Goal: Information Seeking & Learning: Learn about a topic

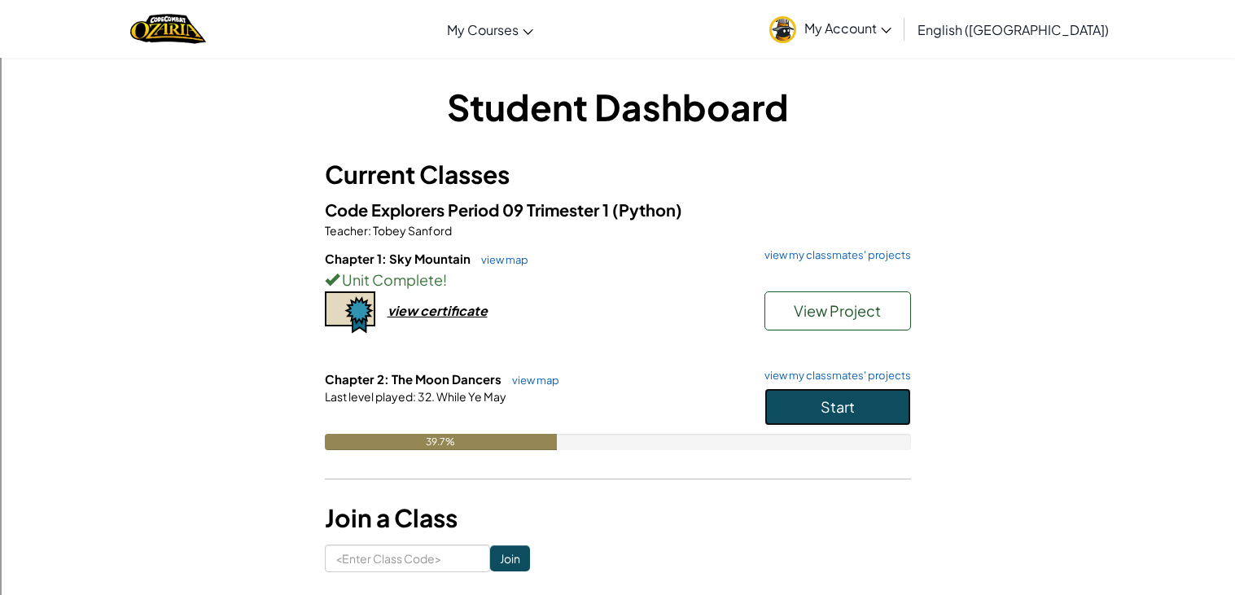
click at [871, 400] on button "Start" at bounding box center [837, 406] width 147 height 37
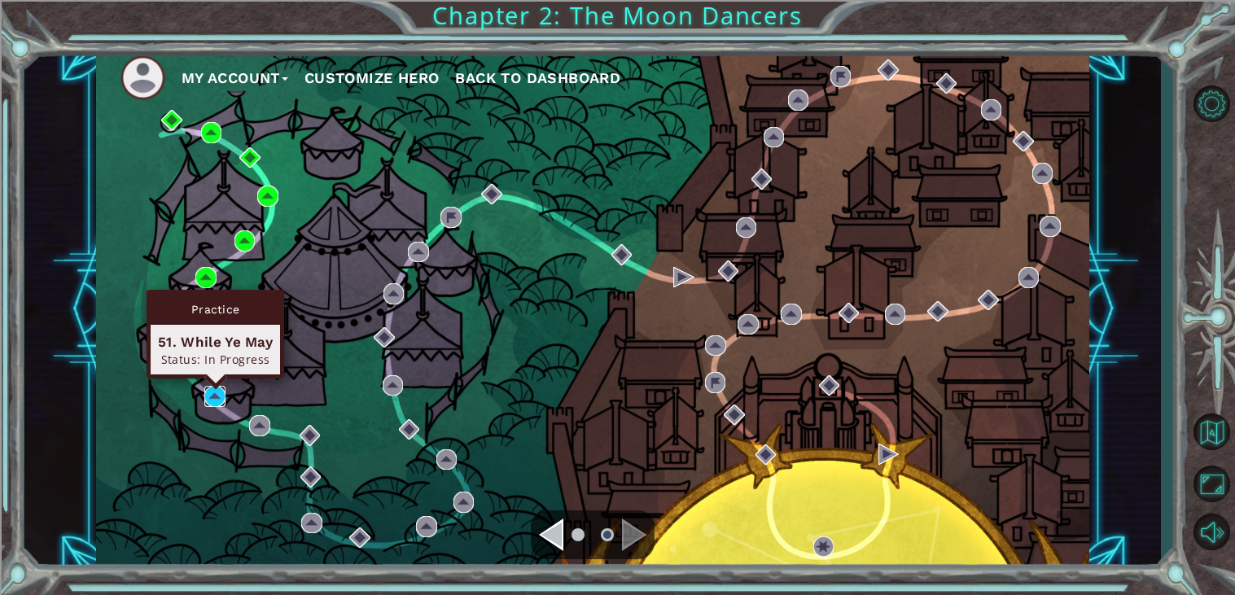
click at [208, 401] on img at bounding box center [214, 396] width 21 height 21
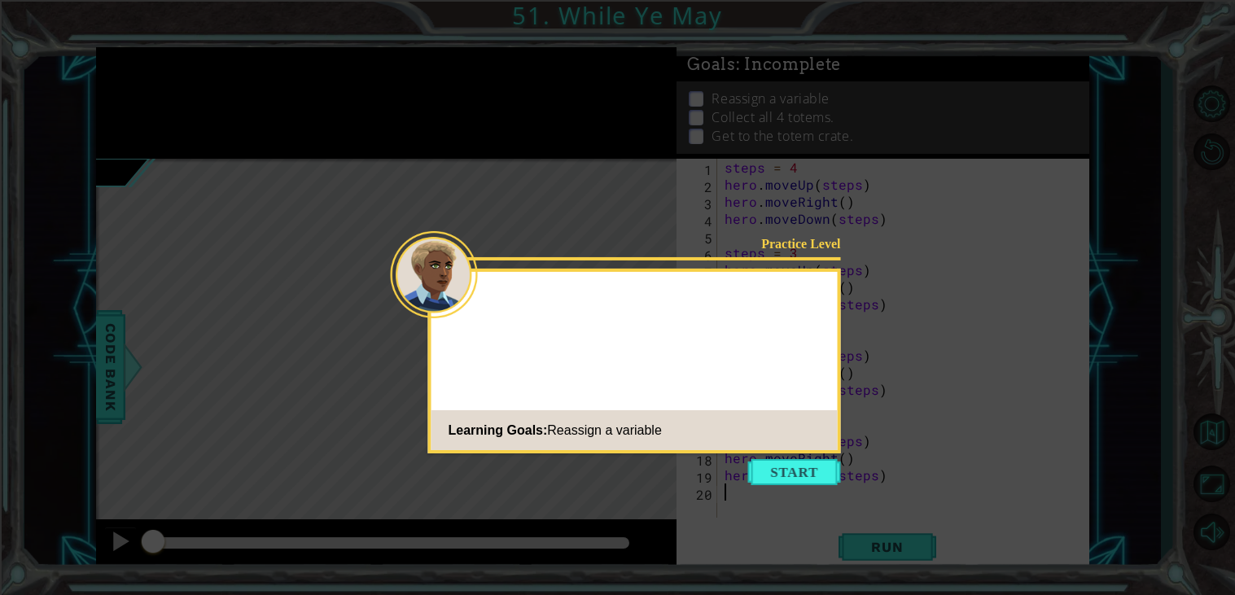
click at [819, 496] on icon at bounding box center [617, 297] width 1235 height 595
click at [799, 480] on button "Start" at bounding box center [794, 472] width 93 height 26
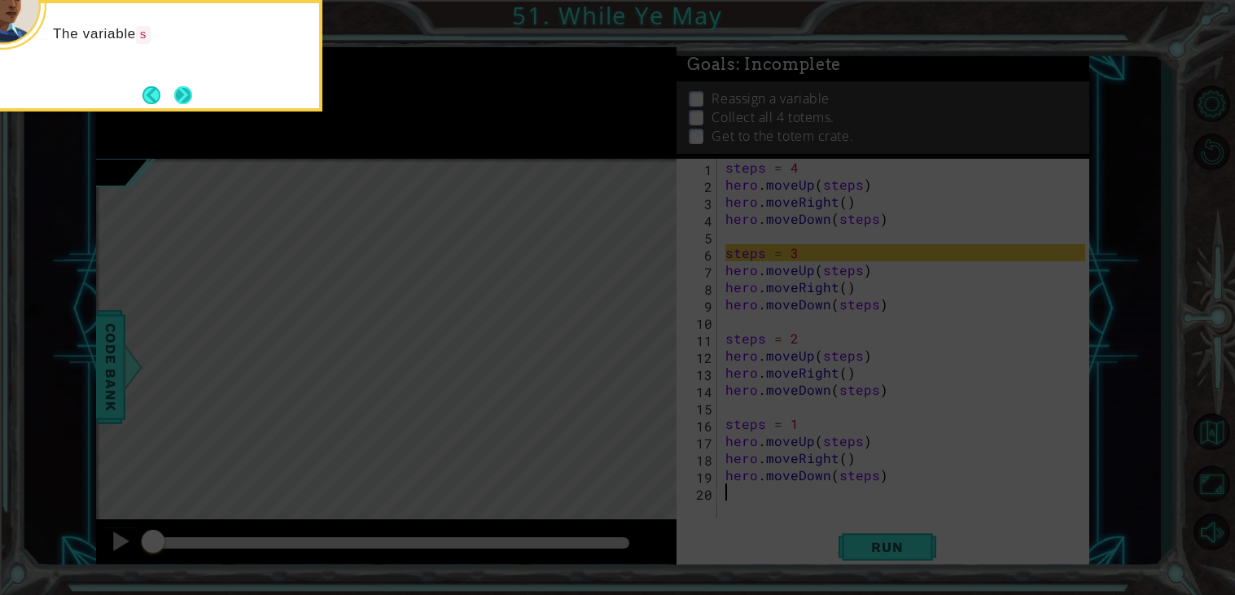
click at [187, 86] on button "Next" at bounding box center [183, 95] width 18 height 18
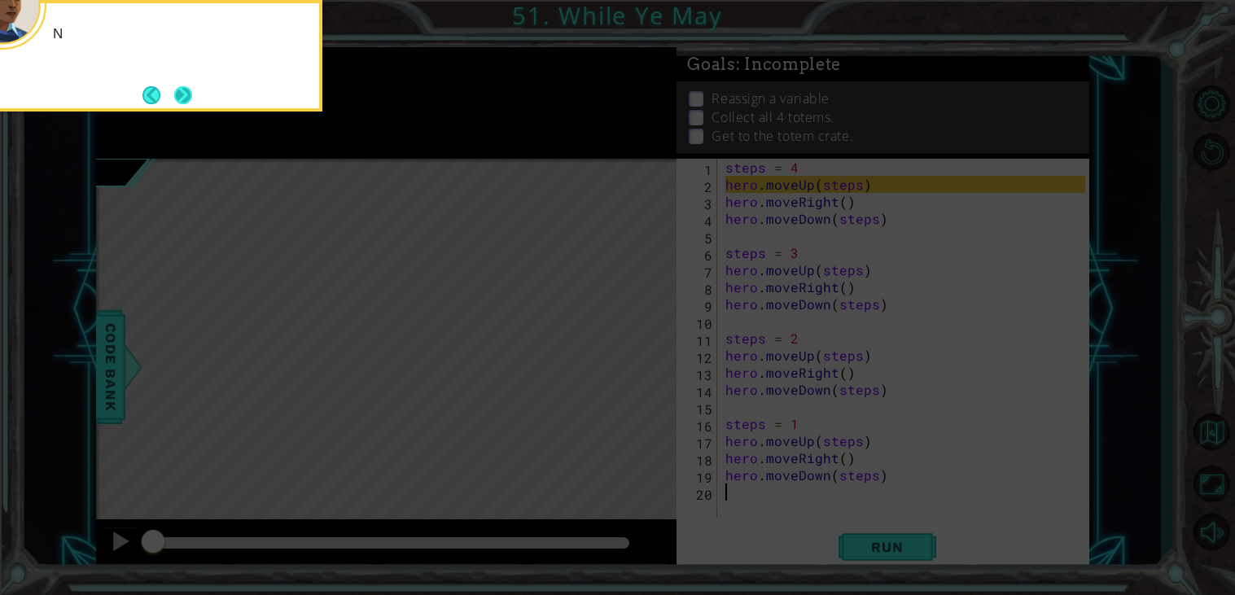
click at [183, 93] on button "Next" at bounding box center [182, 94] width 19 height 19
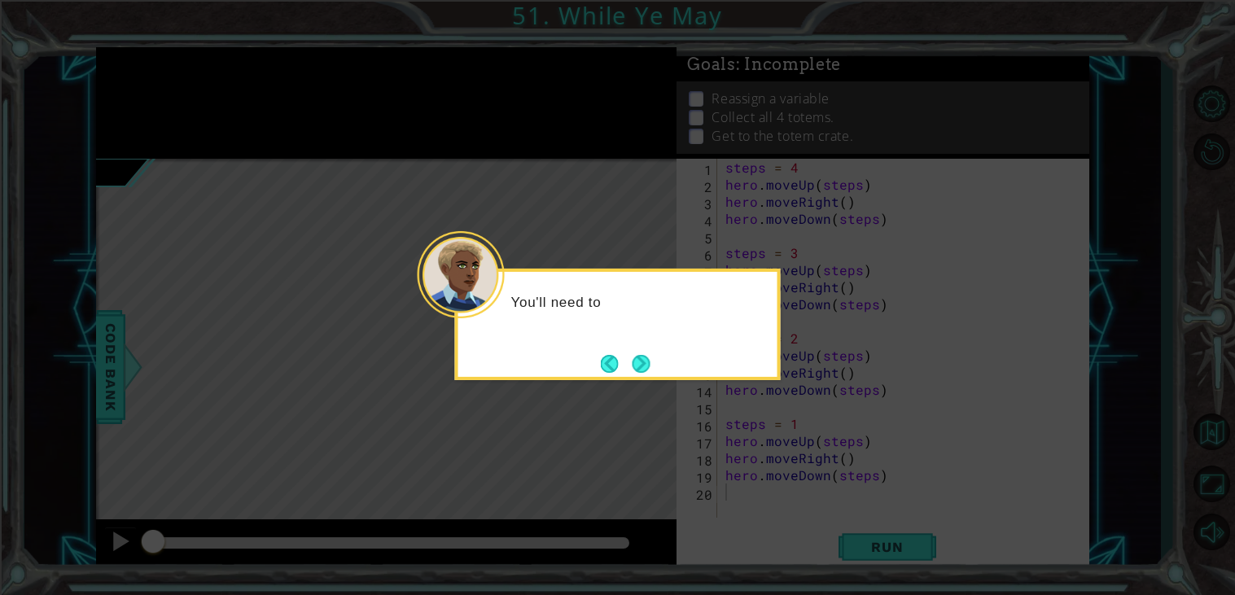
click at [637, 336] on div "You'll need to" at bounding box center [617, 310] width 319 height 64
click at [637, 363] on button "Next" at bounding box center [641, 364] width 18 height 18
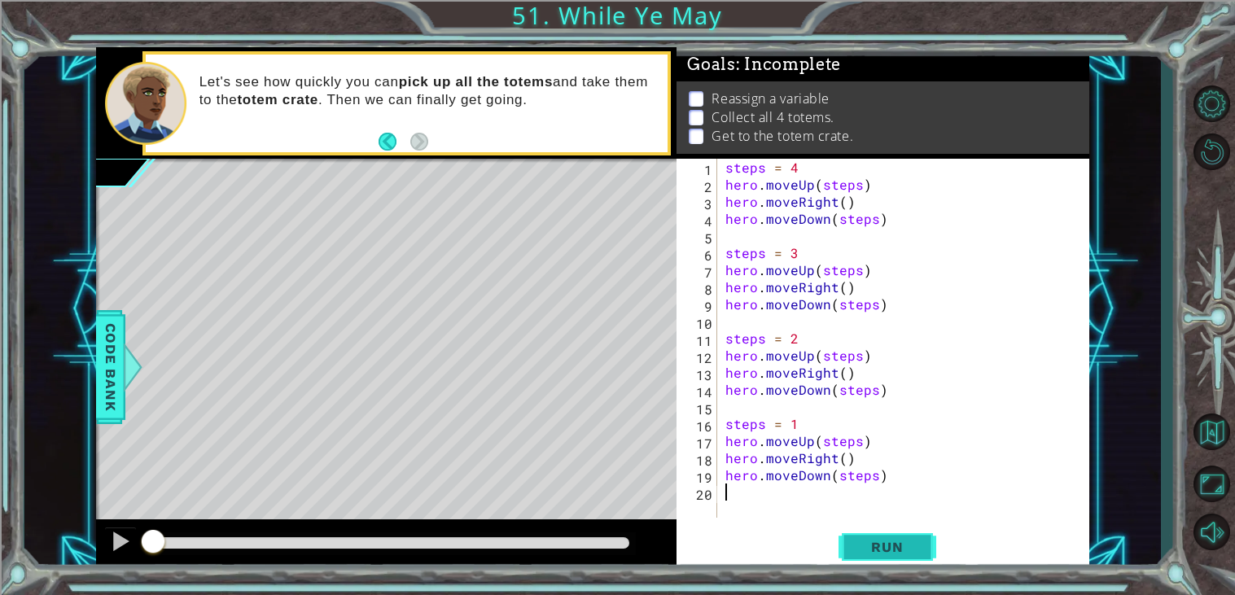
click at [904, 551] on span "Run" at bounding box center [887, 547] width 64 height 16
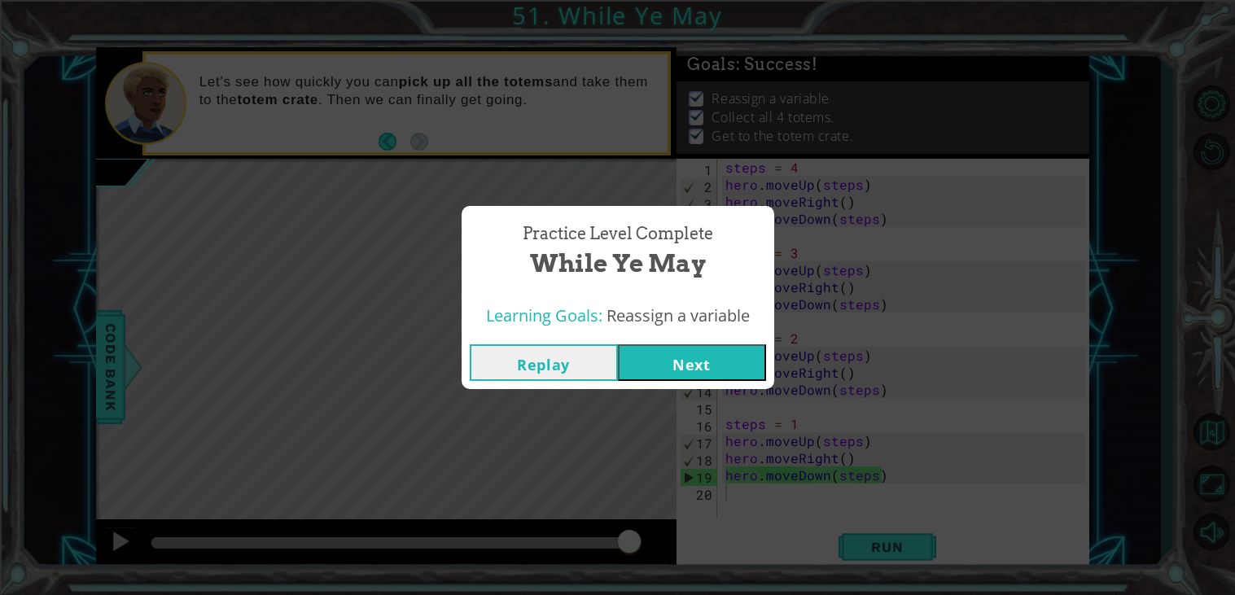
click at [701, 354] on button "Next" at bounding box center [692, 362] width 148 height 37
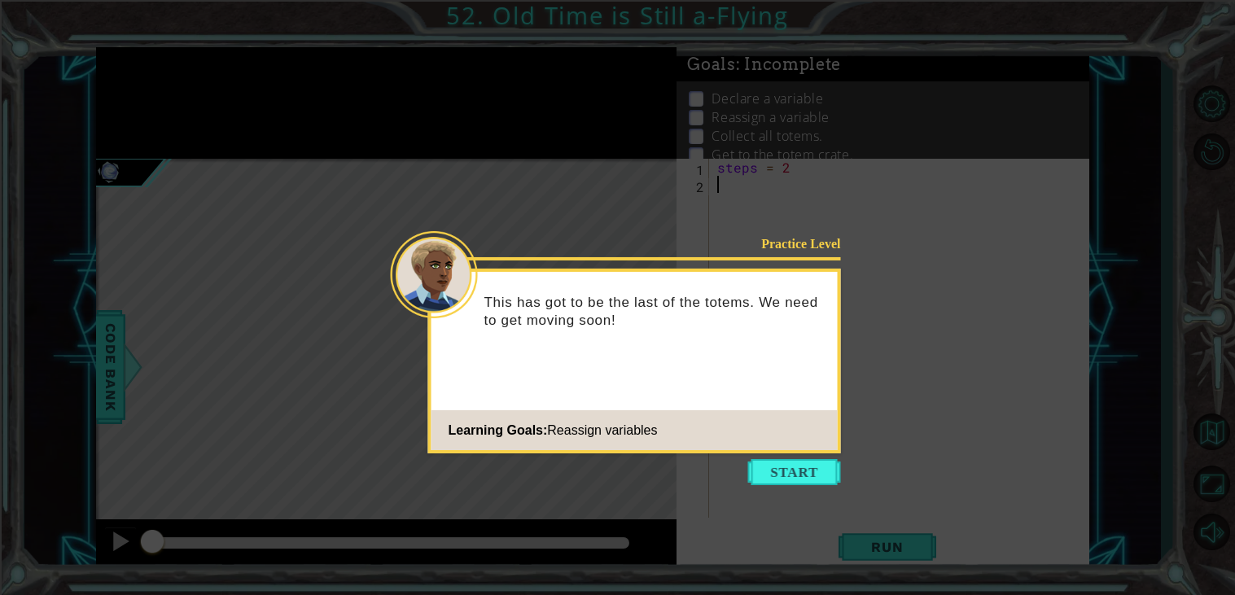
click at [788, 451] on div "Practice Level This has got to be the last of the totems. We need to get moving…" at bounding box center [634, 361] width 413 height 185
click at [813, 484] on button "Start" at bounding box center [794, 472] width 93 height 26
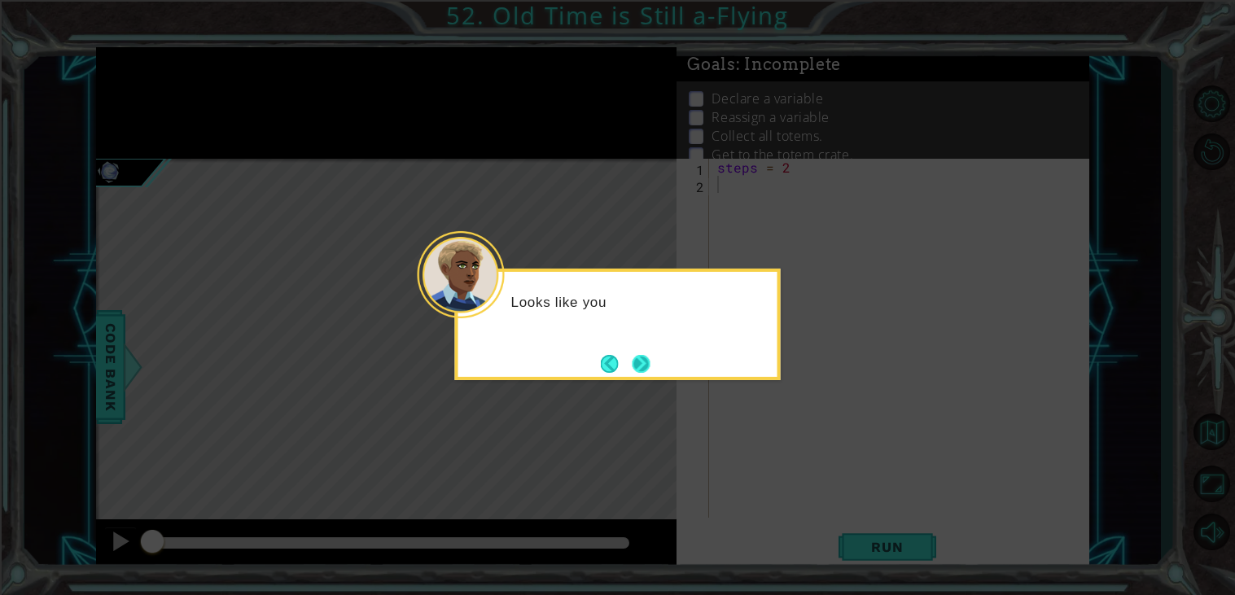
click at [650, 355] on button "Next" at bounding box center [641, 364] width 18 height 18
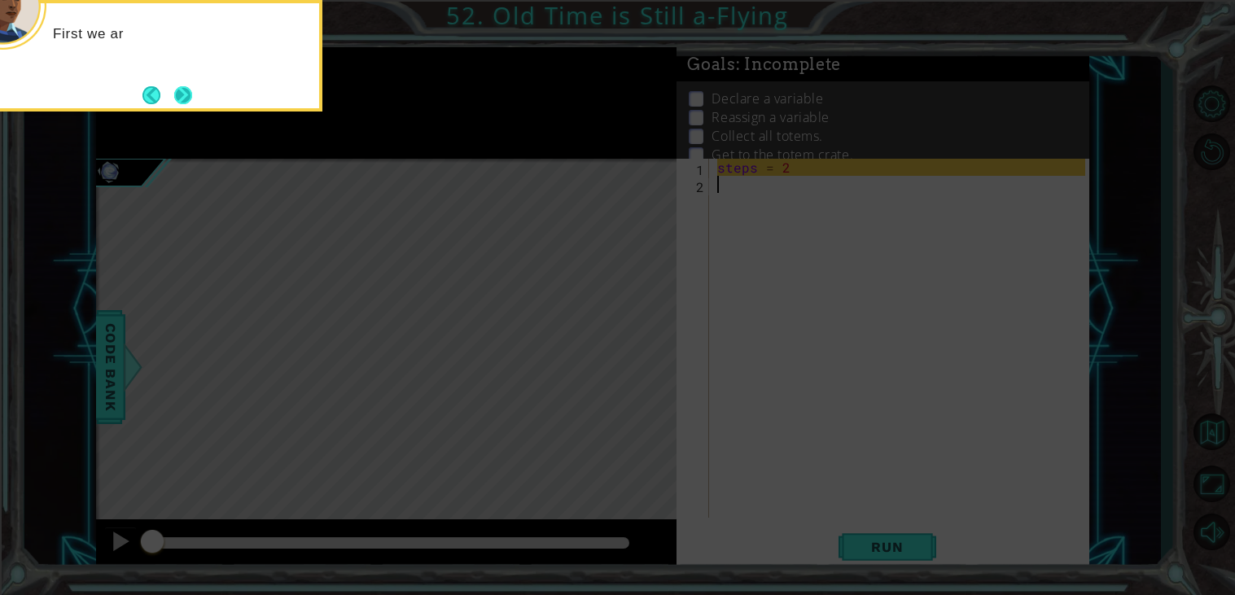
click at [184, 94] on button "Next" at bounding box center [183, 95] width 24 height 24
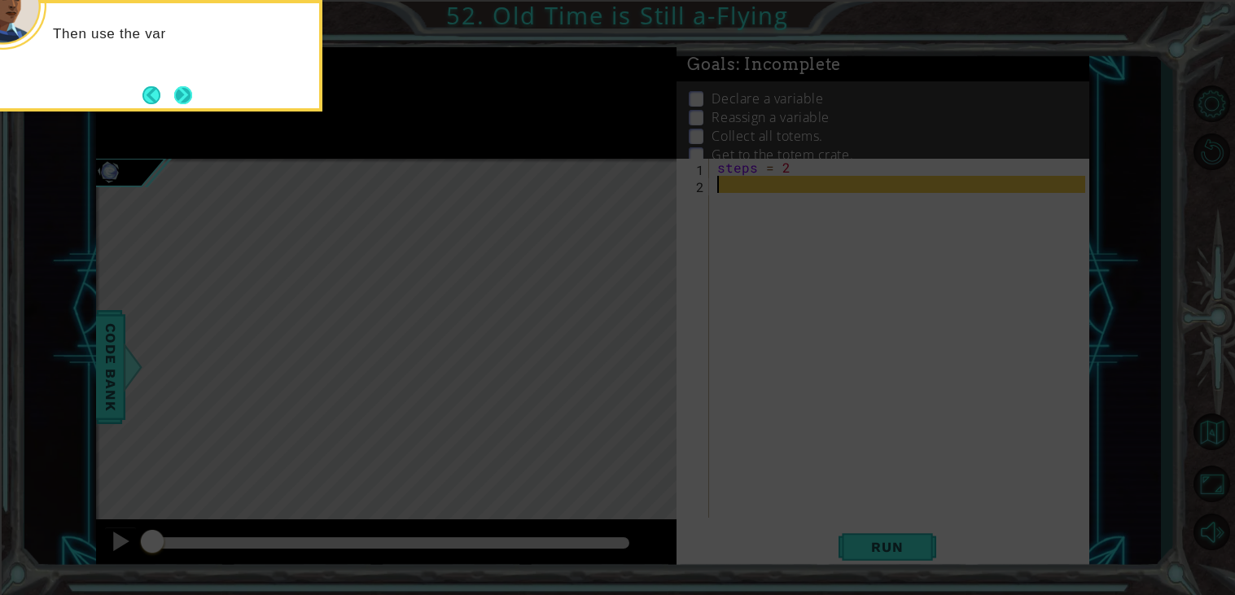
click at [181, 95] on button "Next" at bounding box center [183, 95] width 18 height 18
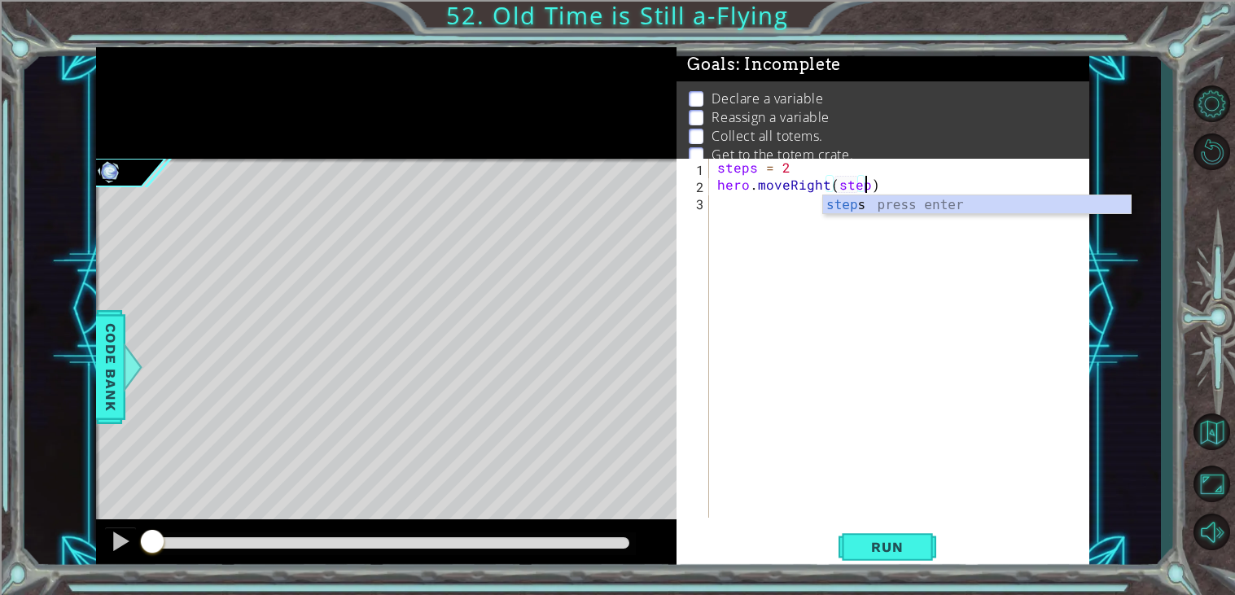
scroll to position [0, 9]
type textarea "hero.moveRight(steps)"
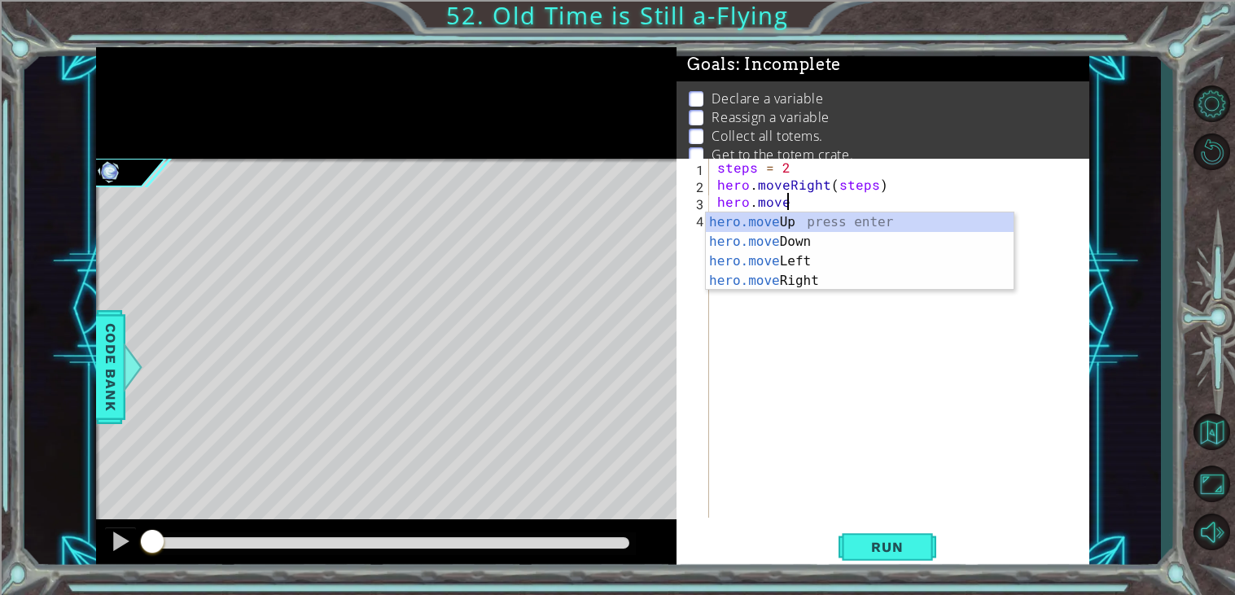
scroll to position [0, 3]
type textarea "hero.moveDown(1)"
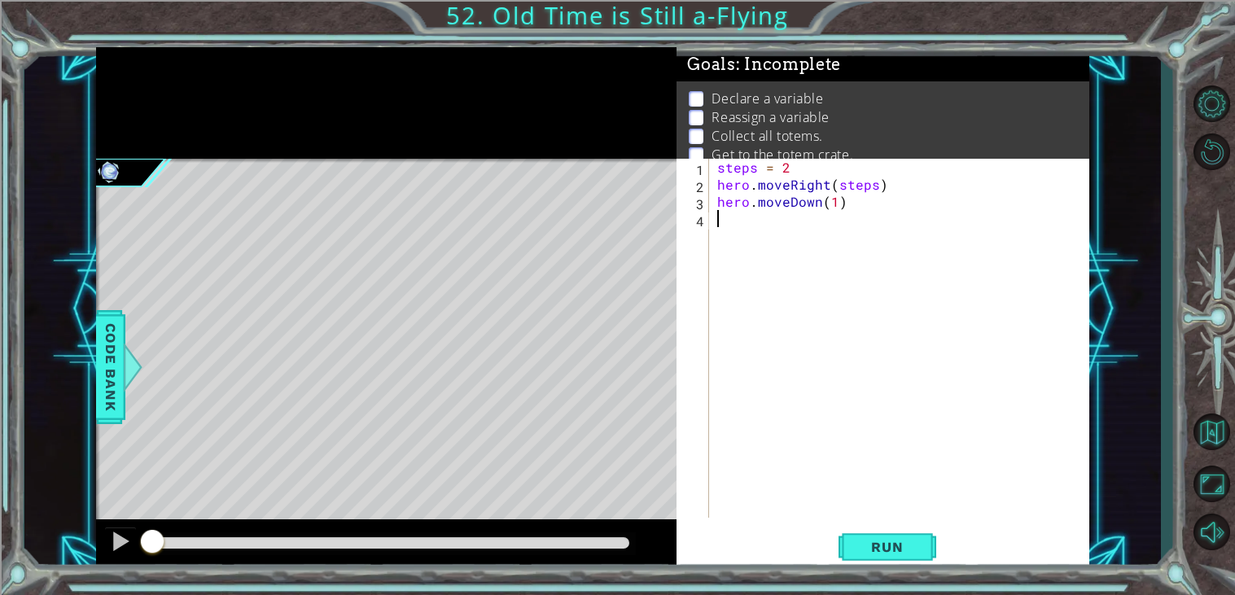
scroll to position [0, 0]
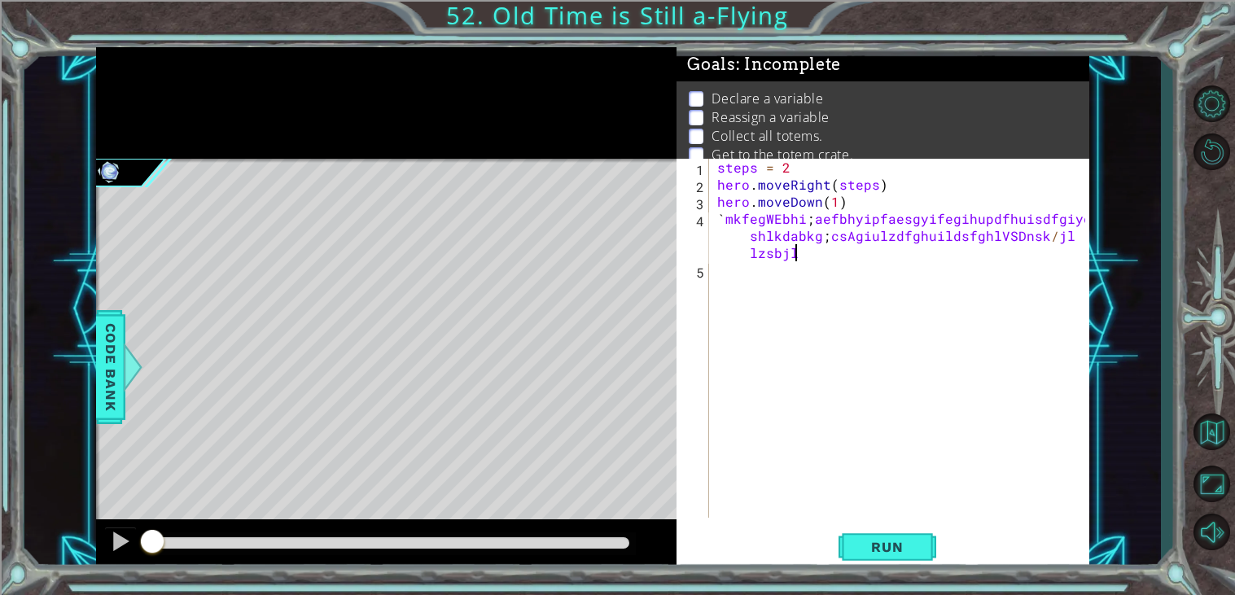
type textarea "`mkfegWEbhi;aefbhyipfaesgyifegihupdfhuisdfgiydashlkdabkg;csAgiulzdfghuildsfghlV…"
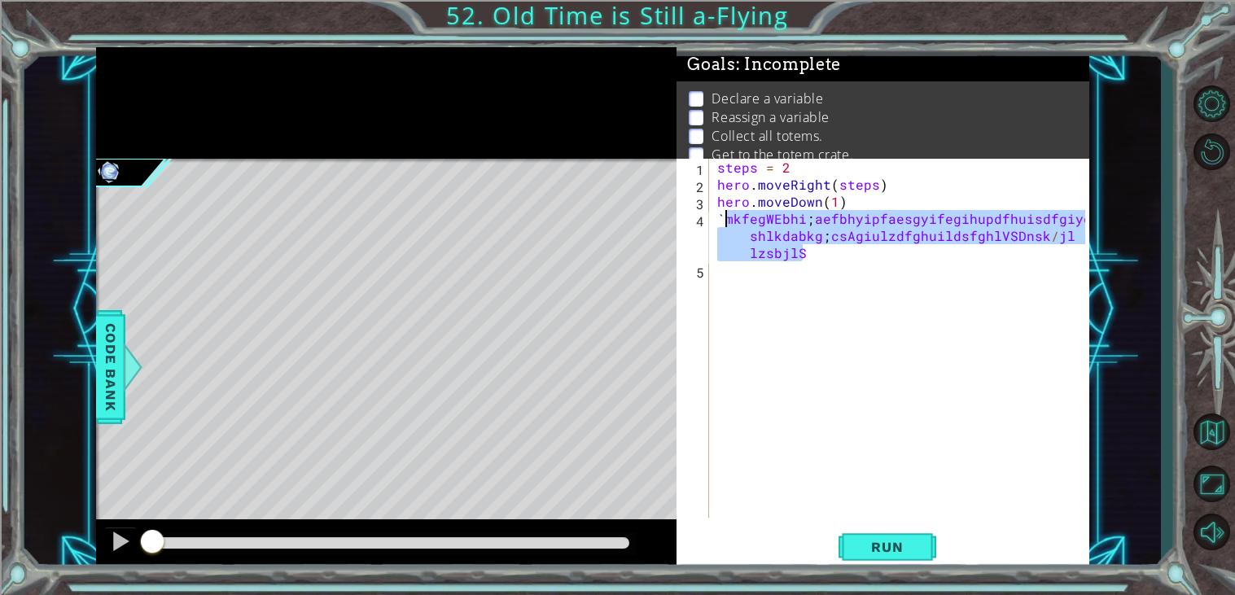
drag, startPoint x: 834, startPoint y: 252, endPoint x: 721, endPoint y: 226, distance: 116.1
click at [721, 226] on div "steps = 2 hero . moveRight ( steps ) hero . moveDown ( 1 ) ` mkfegWEbhi ; aefbh…" at bounding box center [903, 355] width 379 height 393
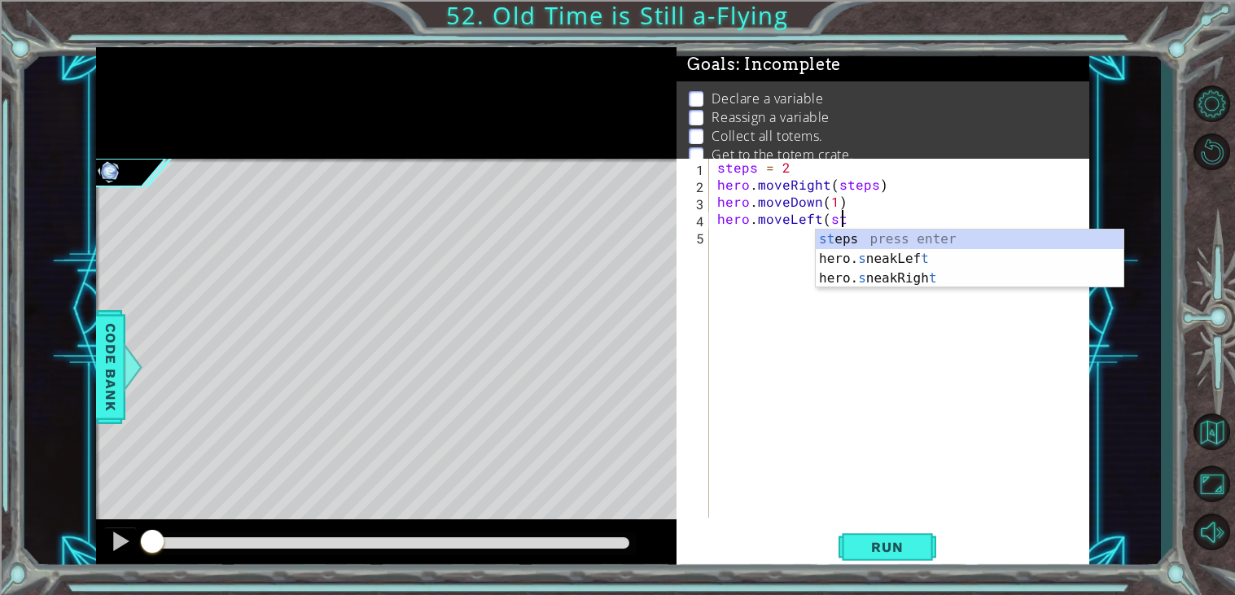
scroll to position [0, 7]
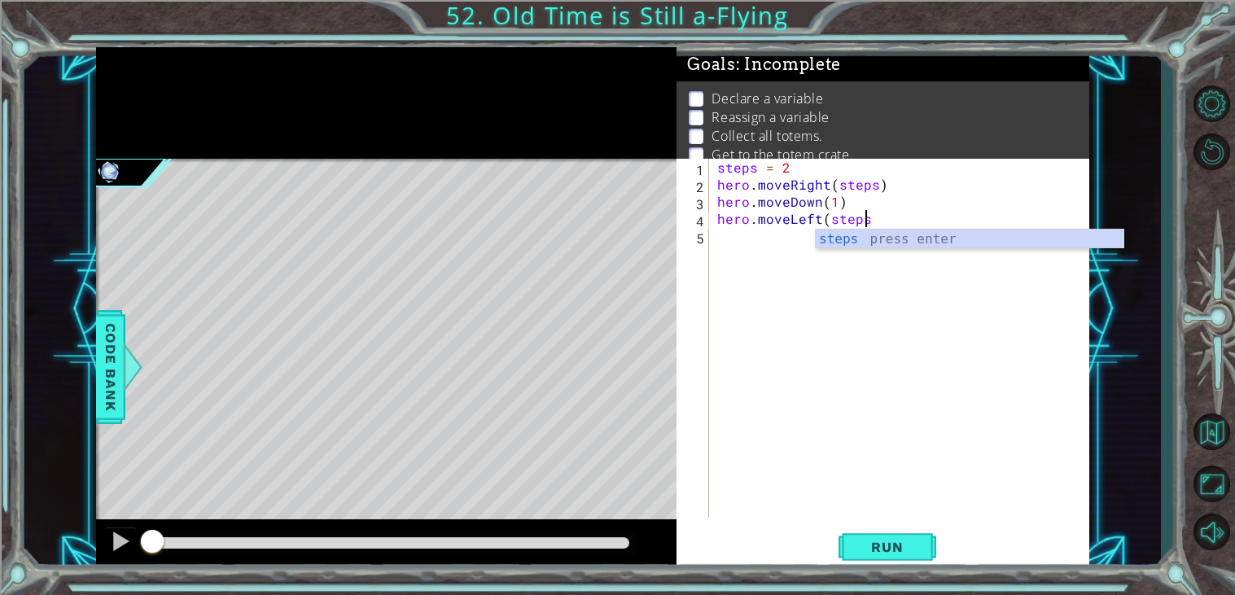
type textarea "hero.moveLeft(steps)"
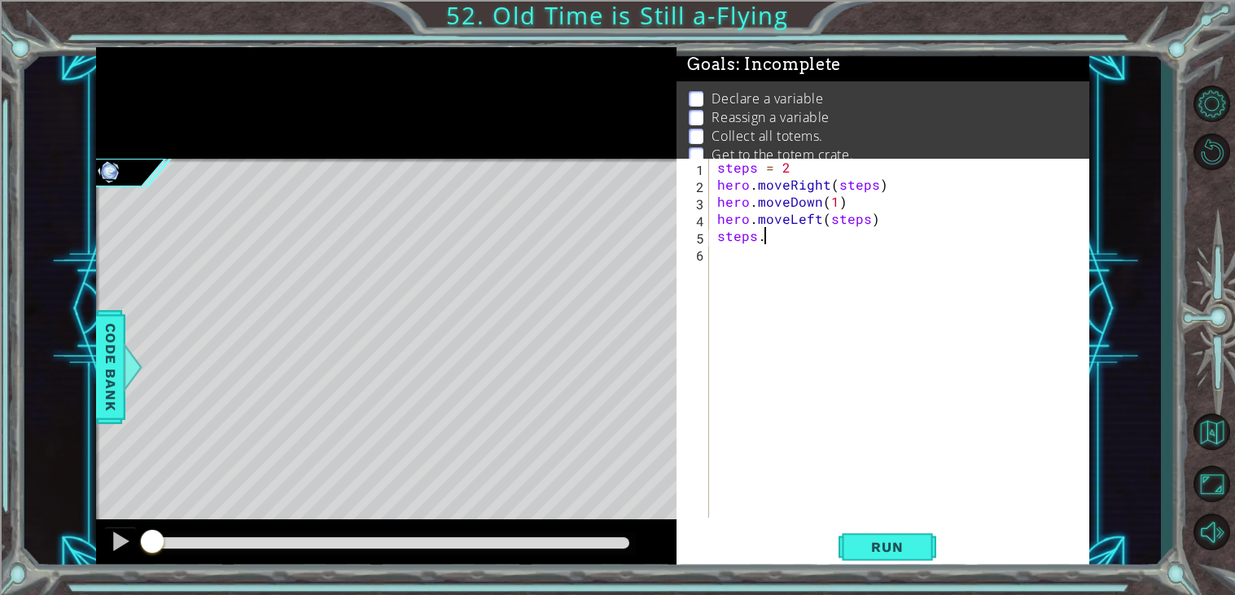
scroll to position [0, 2]
type textarea "steps = 4"
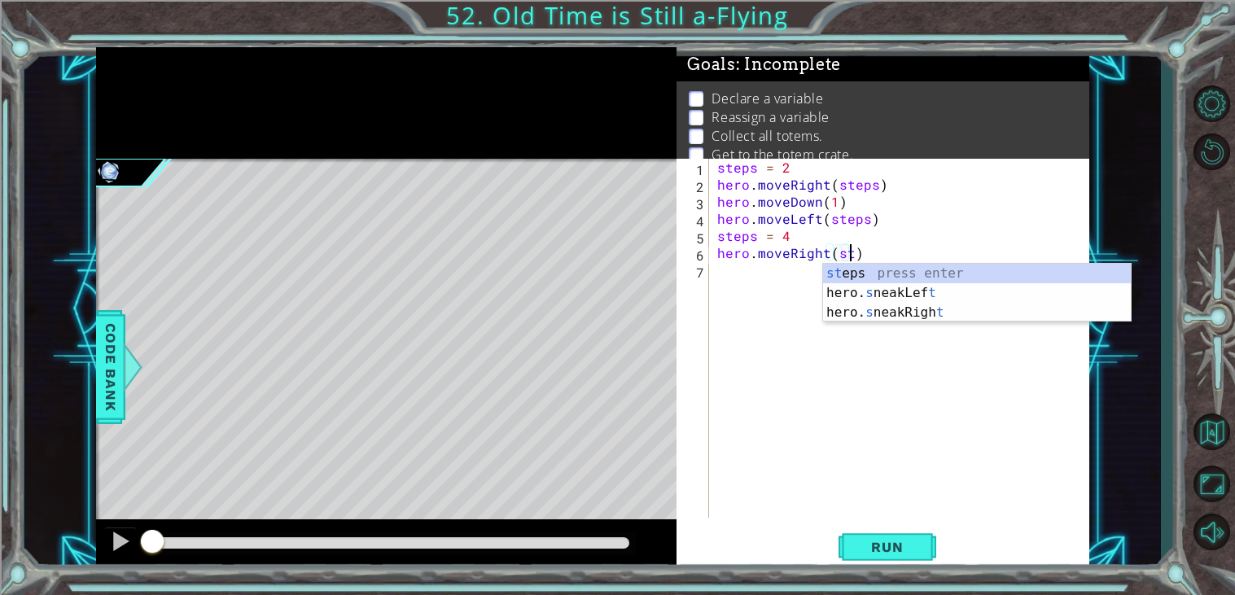
scroll to position [0, 7]
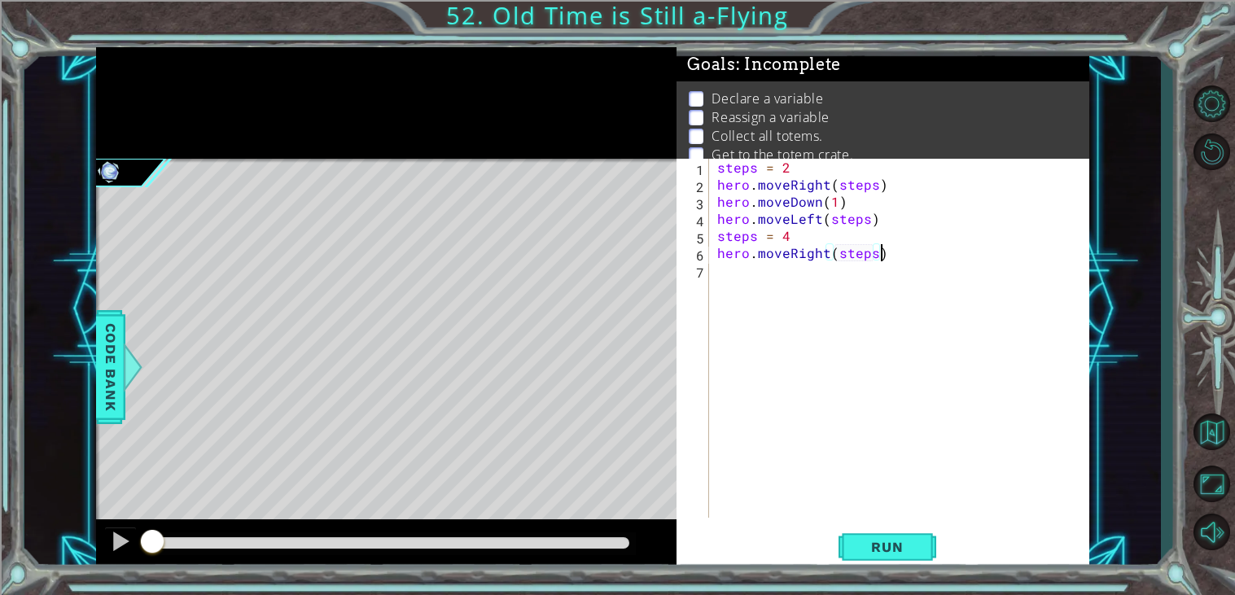
type textarea "hero.moveRight(steps)"
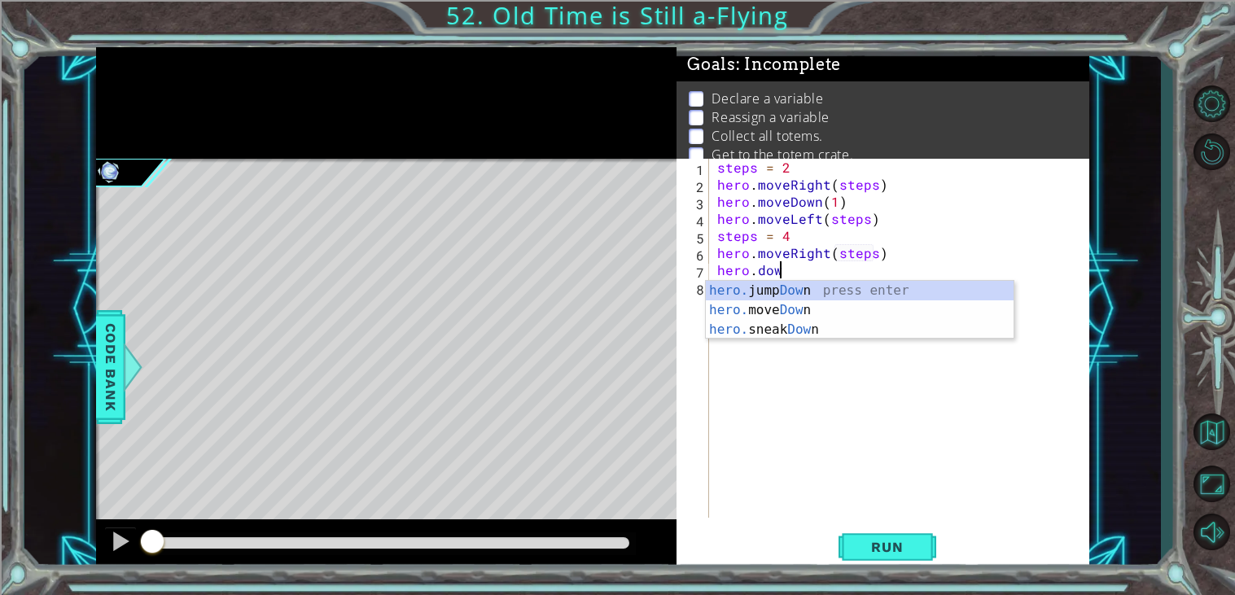
scroll to position [0, 2]
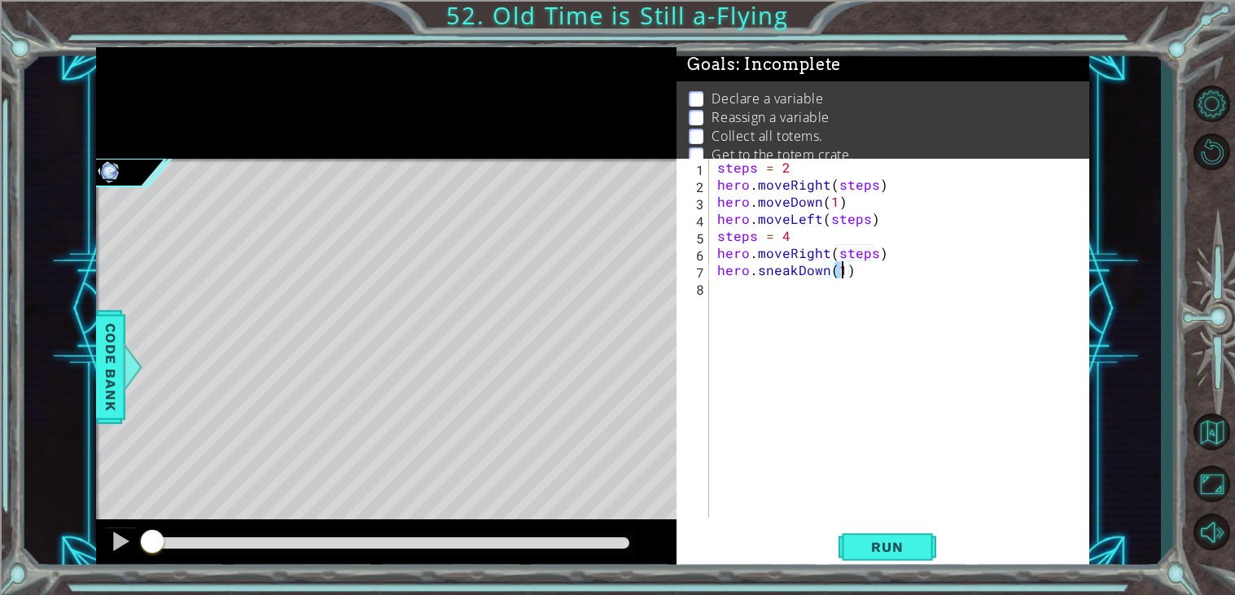
click at [771, 275] on div "steps = 2 hero . moveRight ( steps ) hero . moveDown ( 1 ) hero . moveLeft ( st…" at bounding box center [903, 355] width 379 height 393
click at [795, 265] on div "steps = 2 hero . moveRight ( steps ) hero . moveDown ( 1 ) hero . moveLeft ( st…" at bounding box center [903, 355] width 379 height 393
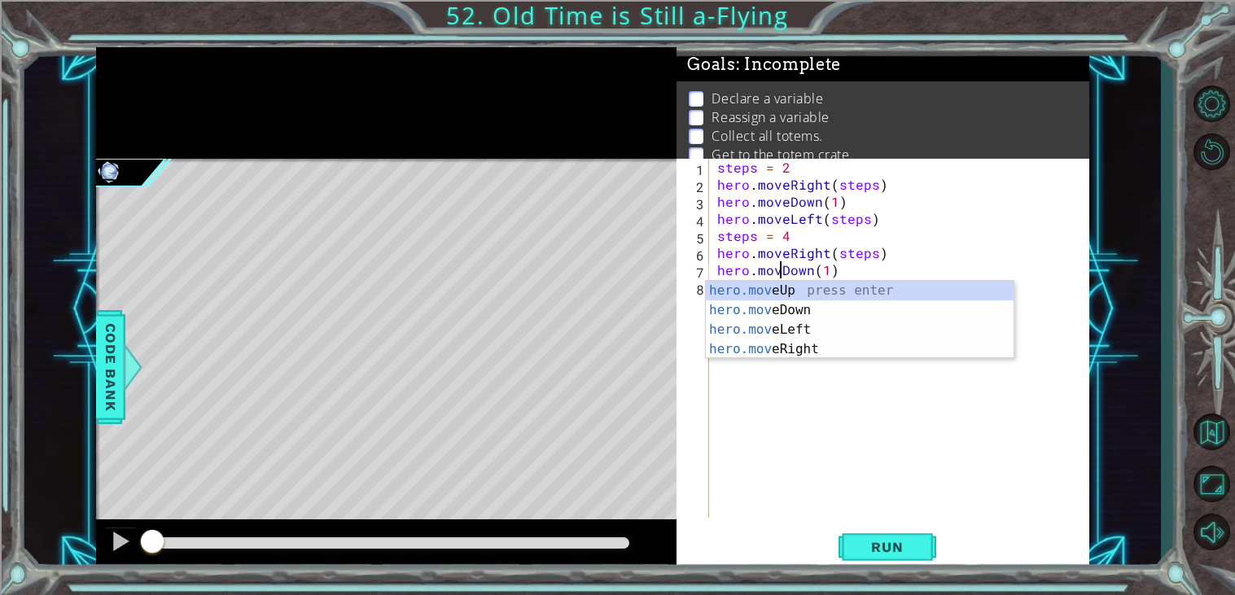
scroll to position [0, 3]
click at [876, 260] on div "steps = 2 hero . moveRight ( steps ) hero . moveDown ( 1 ) hero . moveLeft ( st…" at bounding box center [903, 355] width 379 height 393
type textarea "hero.moveRight(steps)"
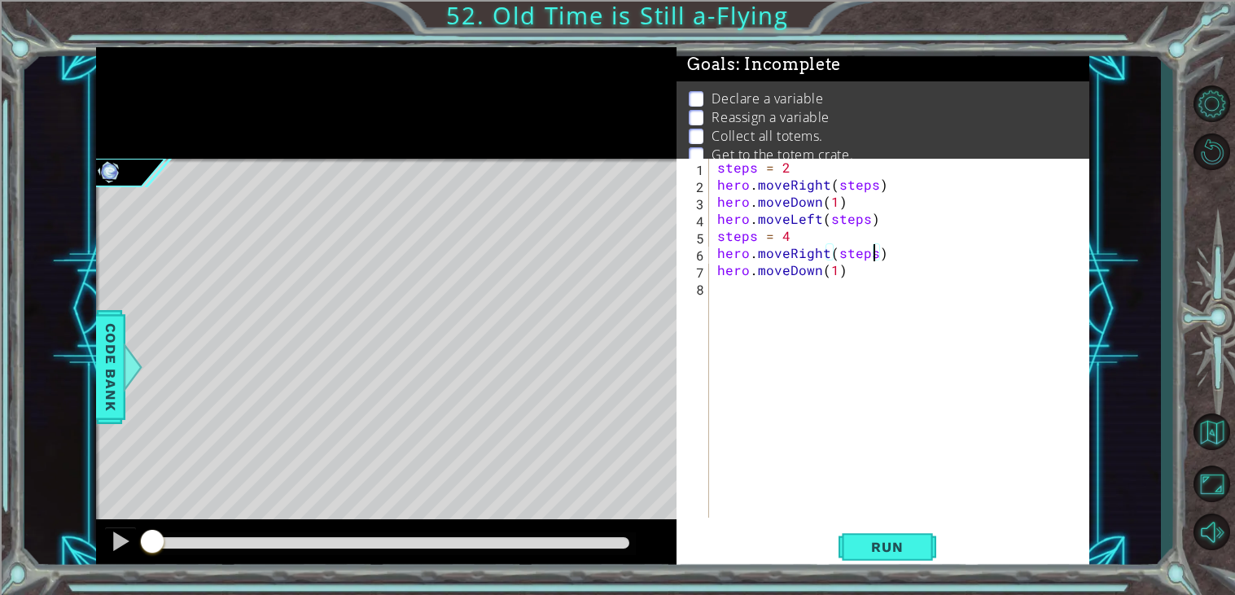
click at [866, 300] on div "steps = 2 hero . moveRight ( steps ) hero . moveDown ( 1 ) hero . moveLeft ( st…" at bounding box center [903, 355] width 379 height 393
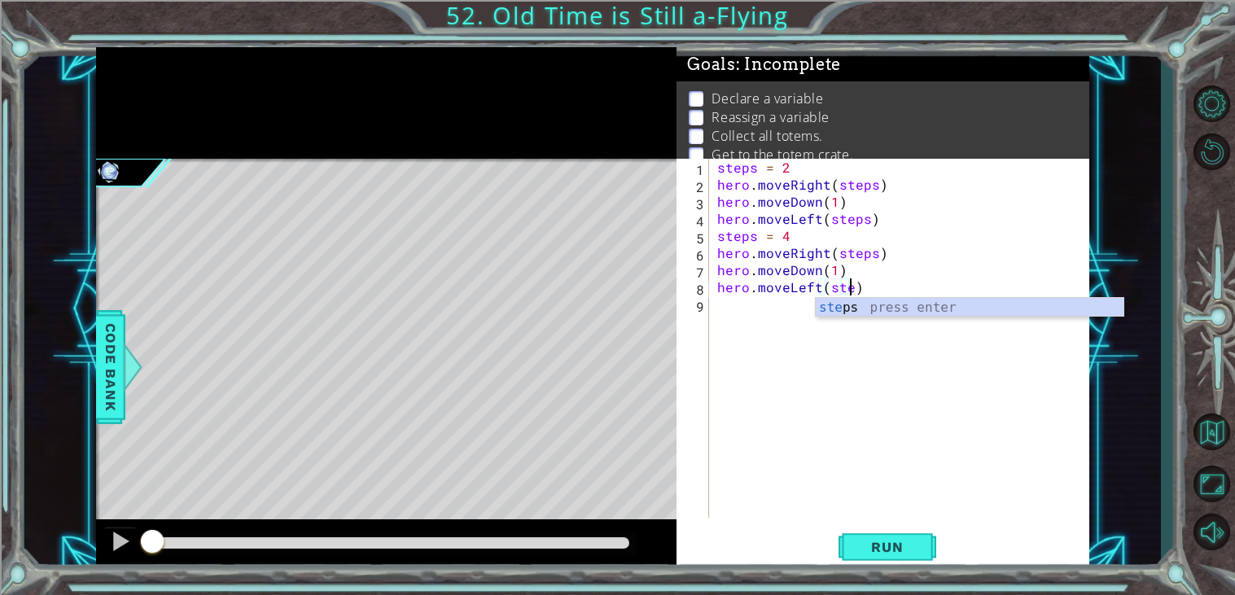
type textarea "hero.moveLeft(steps)"
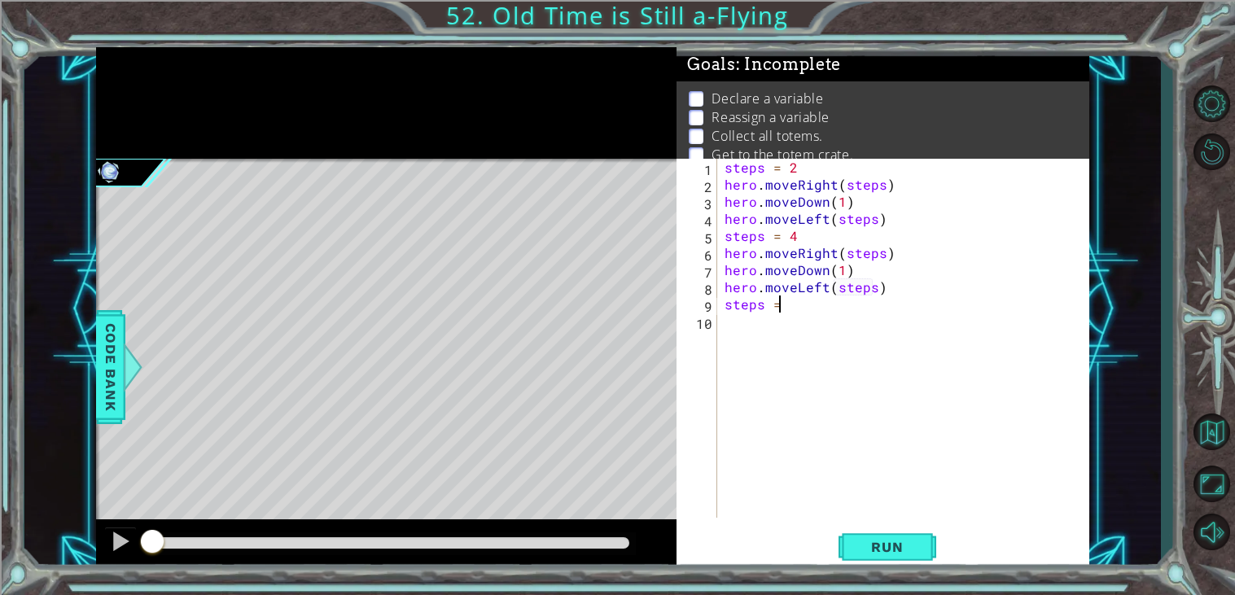
scroll to position [0, 2]
type textarea "steps = 6"
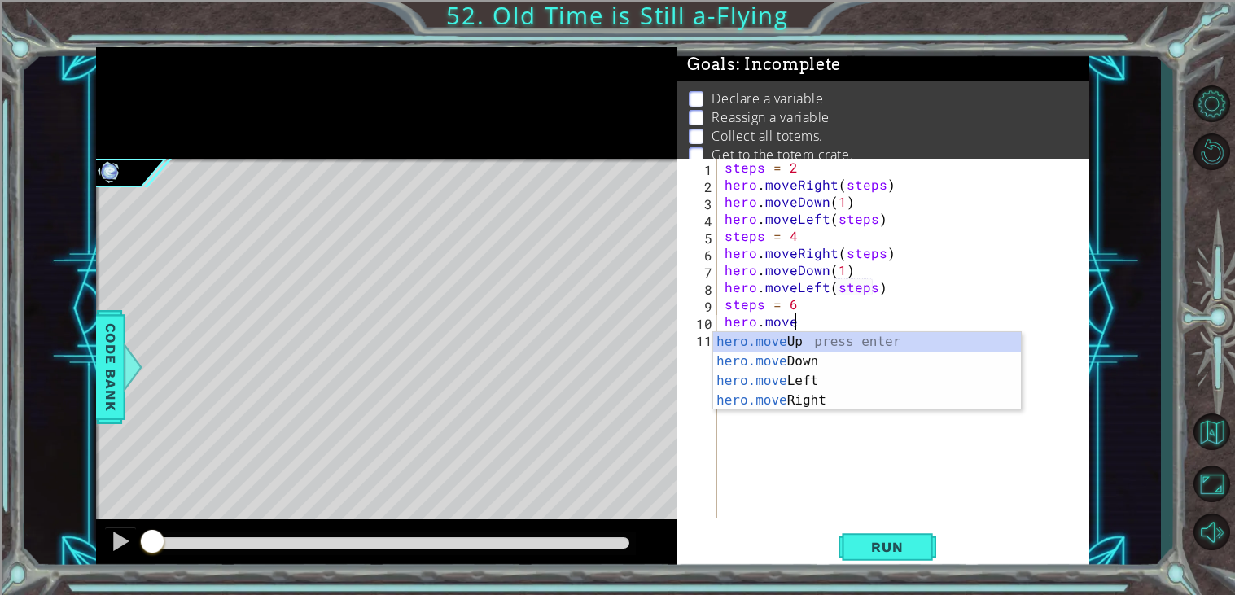
scroll to position [0, 3]
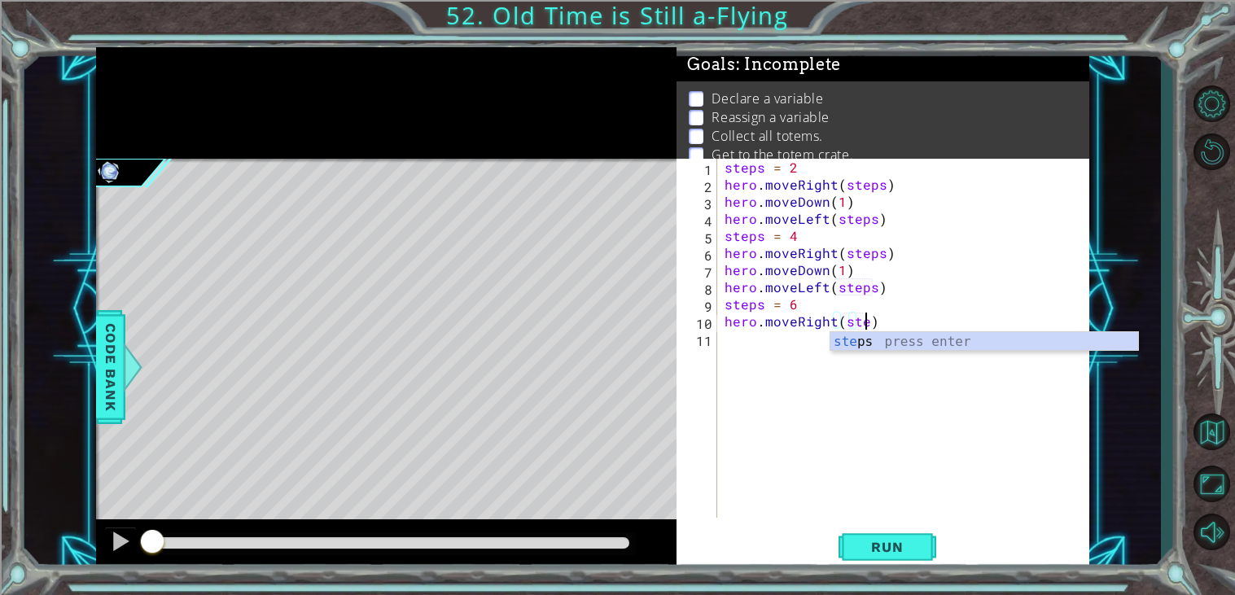
type textarea "hero.moveRight(steps)"
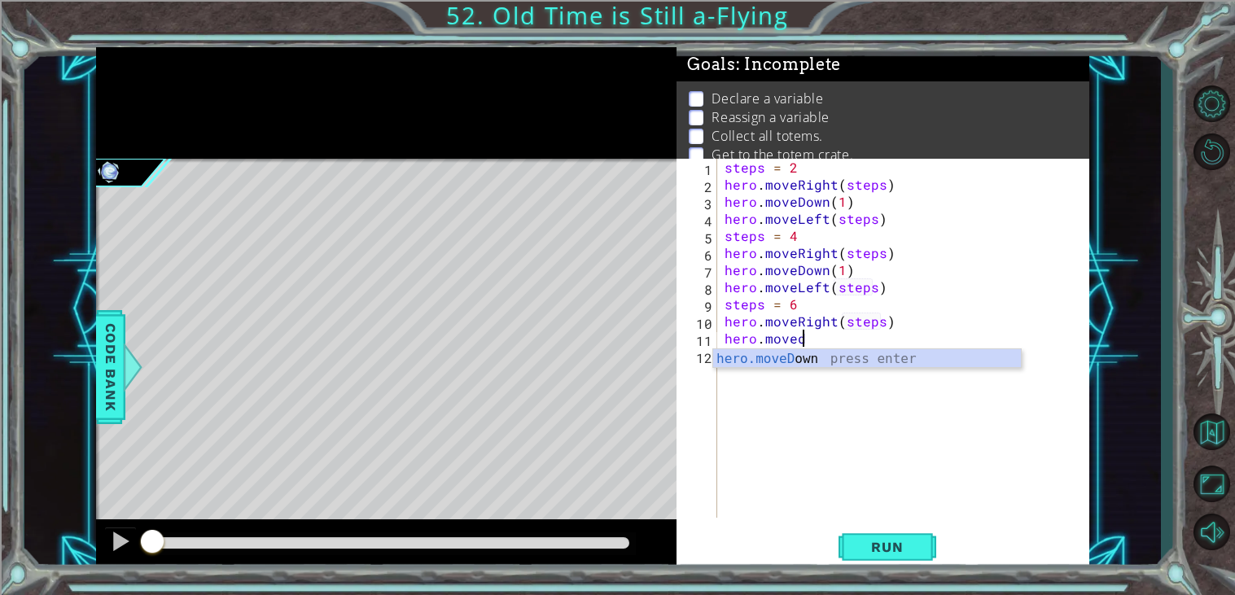
type textarea "hero.moveDown(1)"
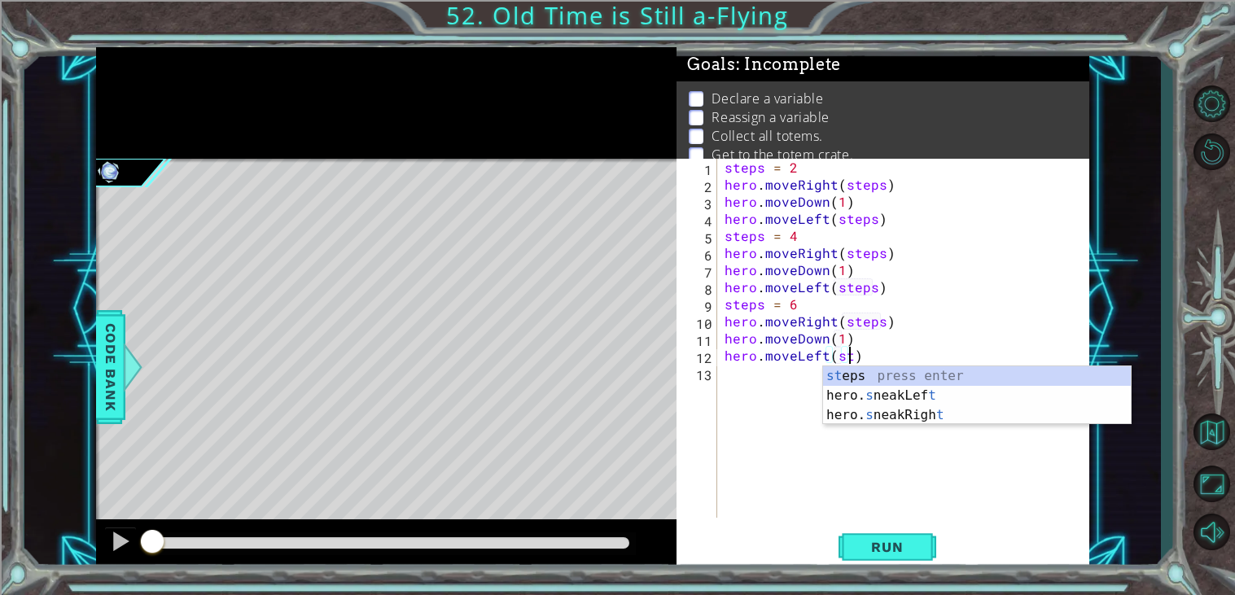
scroll to position [0, 7]
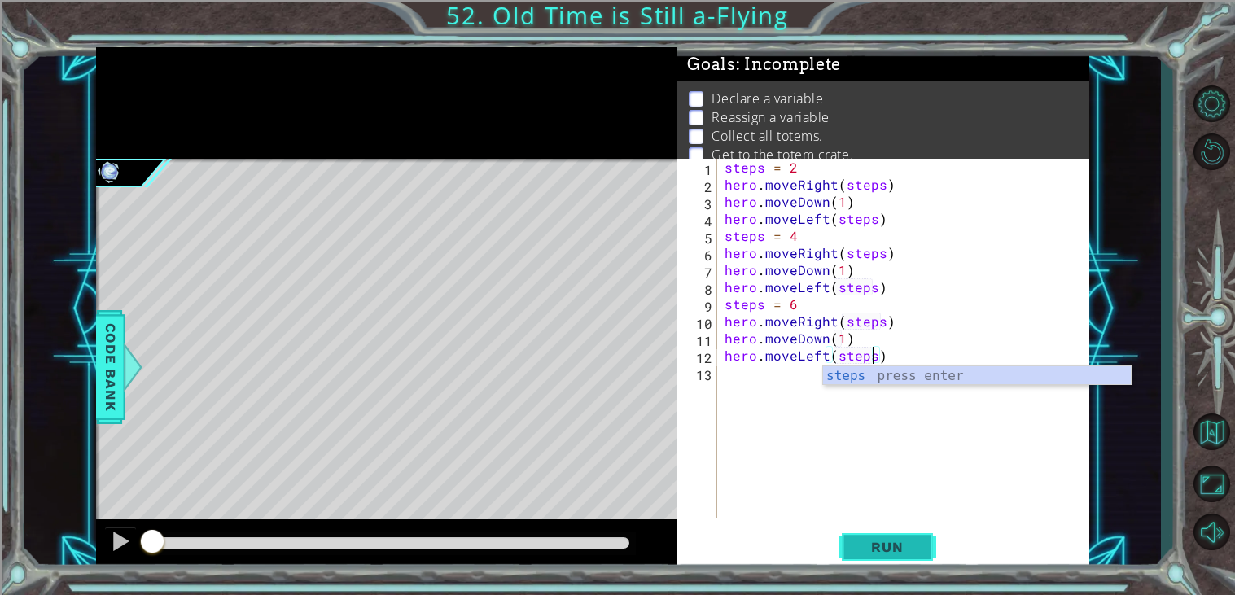
type textarea "hero.moveLeft(steps)"
click at [874, 545] on span "Run" at bounding box center [887, 547] width 64 height 16
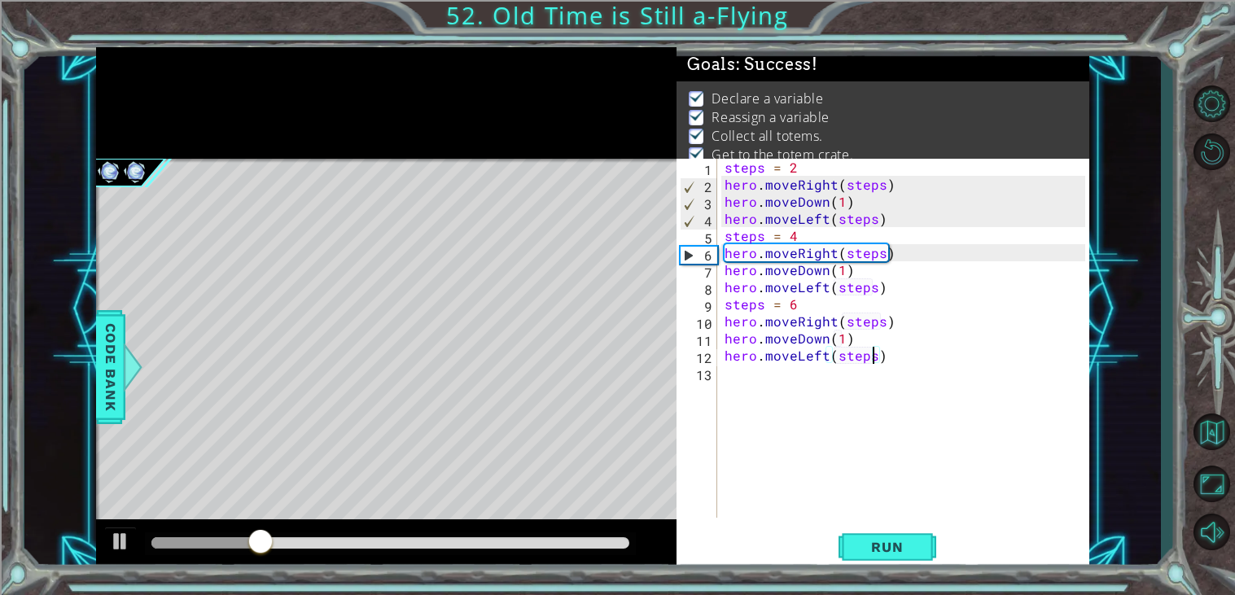
scroll to position [12, 0]
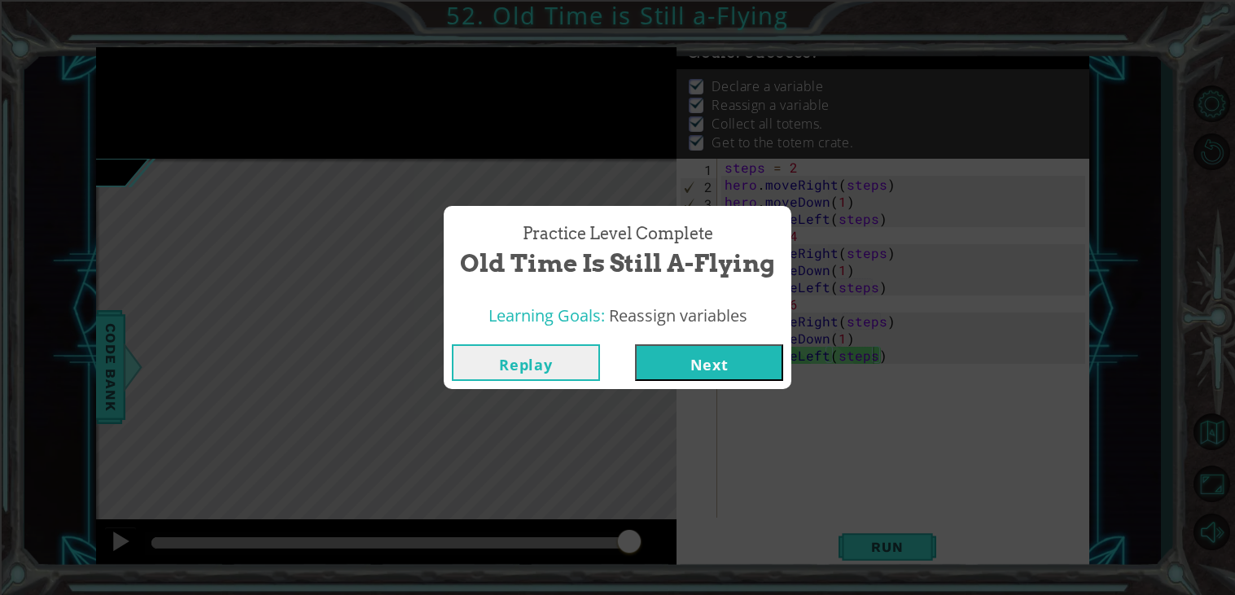
click button "Next" at bounding box center [709, 362] width 148 height 37
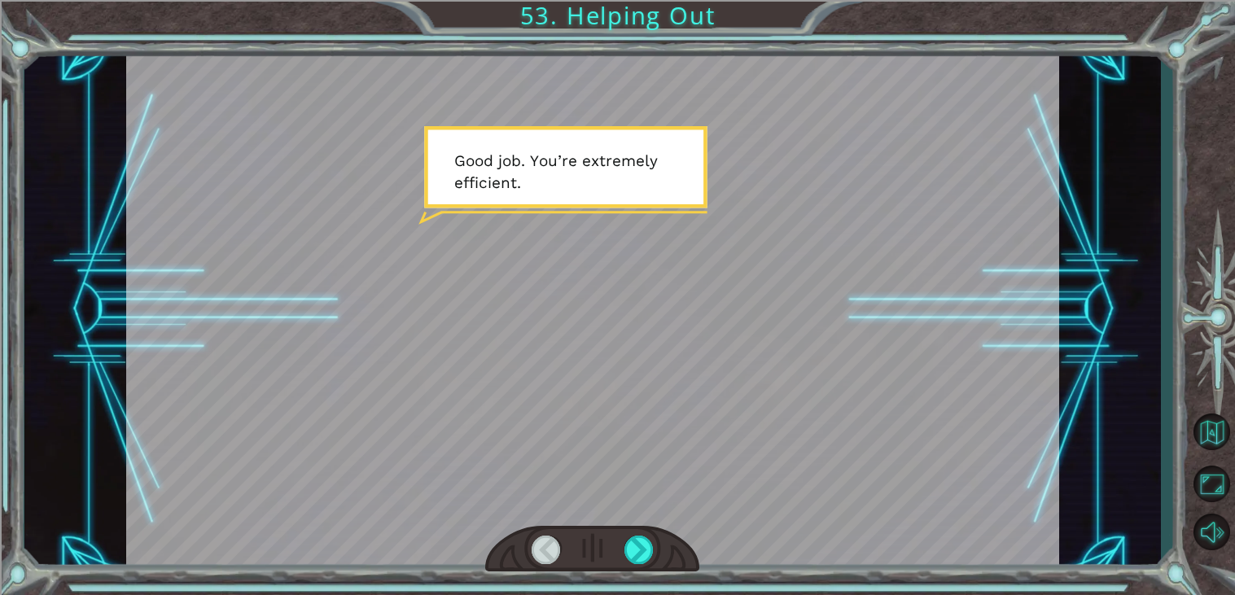
click at [868, 139] on div at bounding box center [592, 309] width 933 height 524
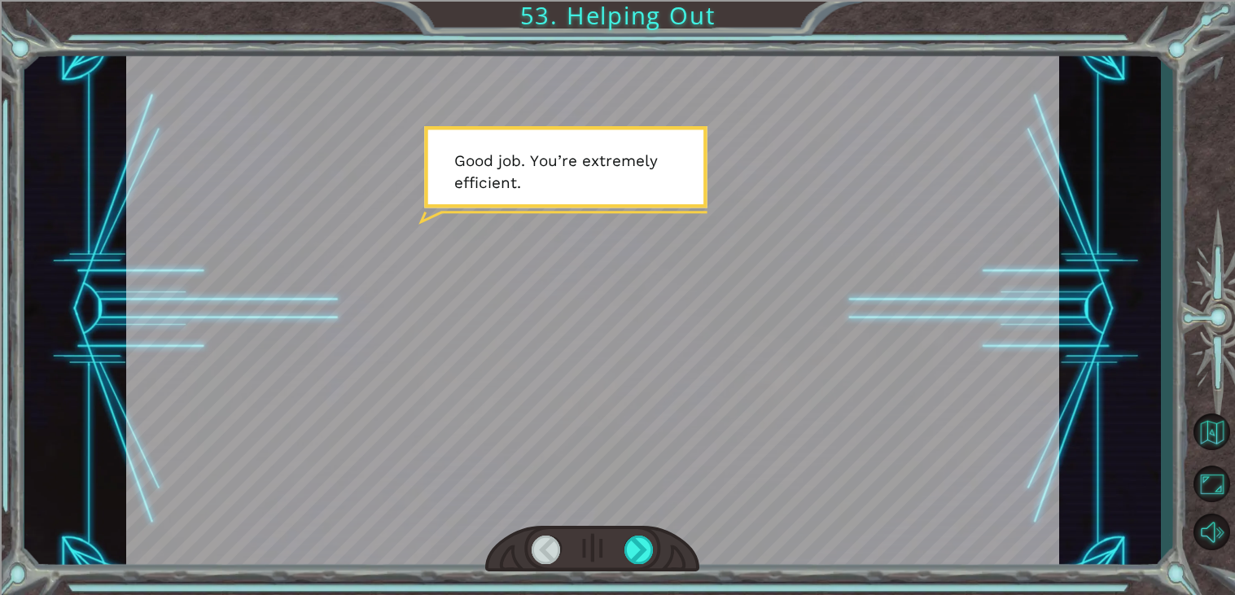
click at [630, 531] on div at bounding box center [592, 549] width 214 height 47
click at [636, 552] on div at bounding box center [638, 550] width 29 height 28
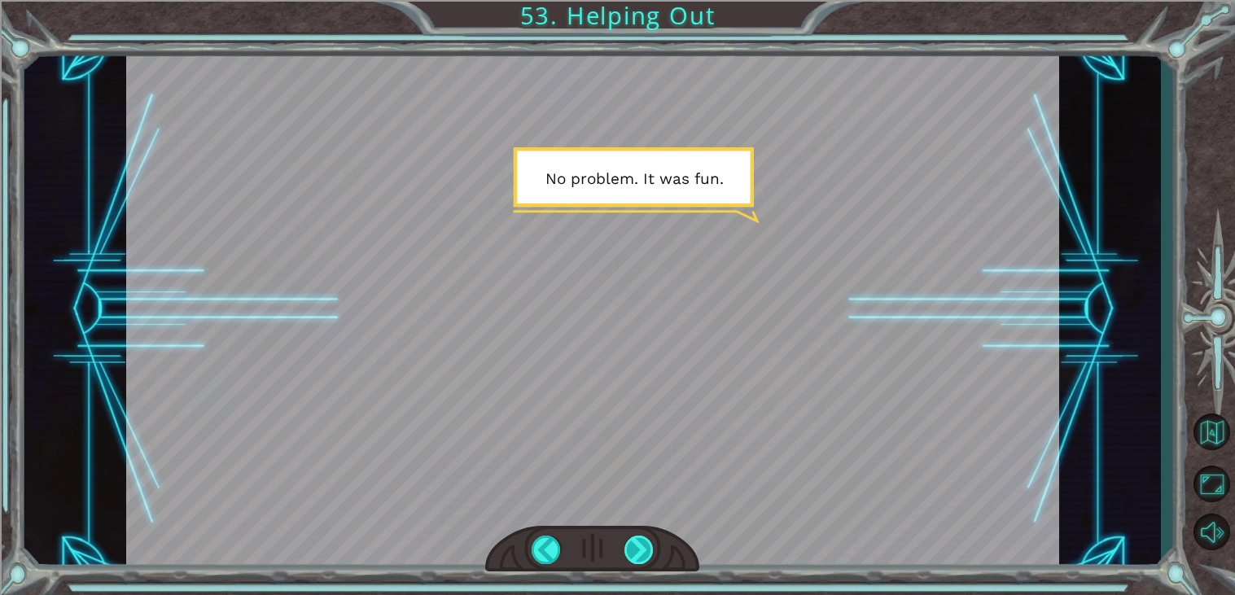
click at [636, 552] on div at bounding box center [638, 550] width 29 height 28
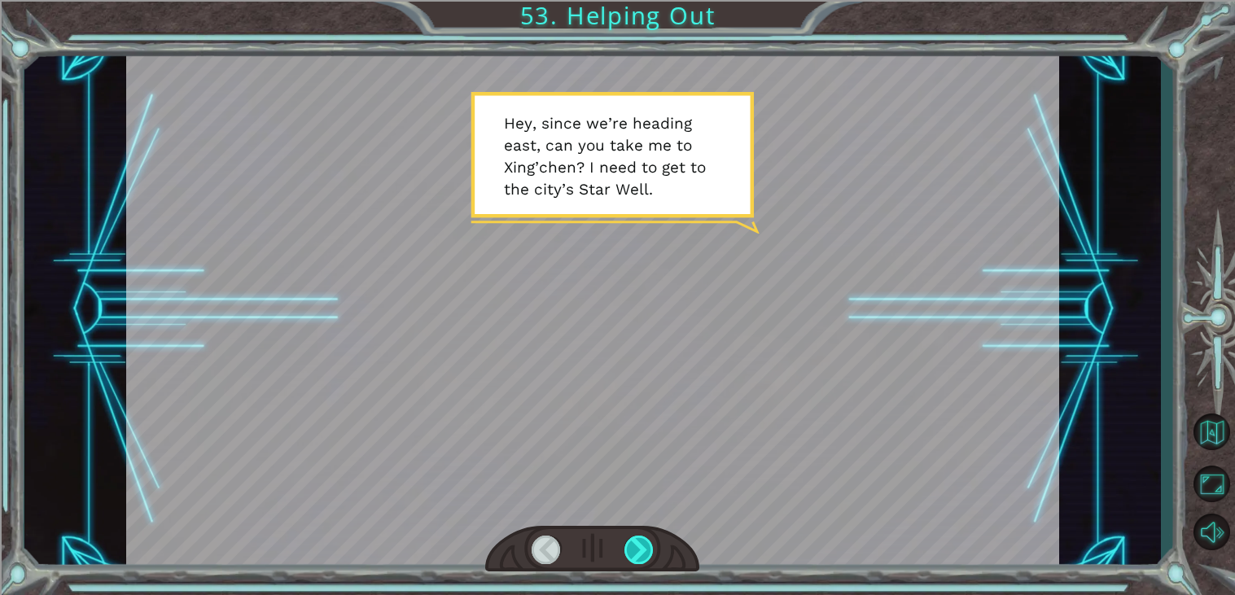
click at [636, 552] on div at bounding box center [638, 550] width 29 height 28
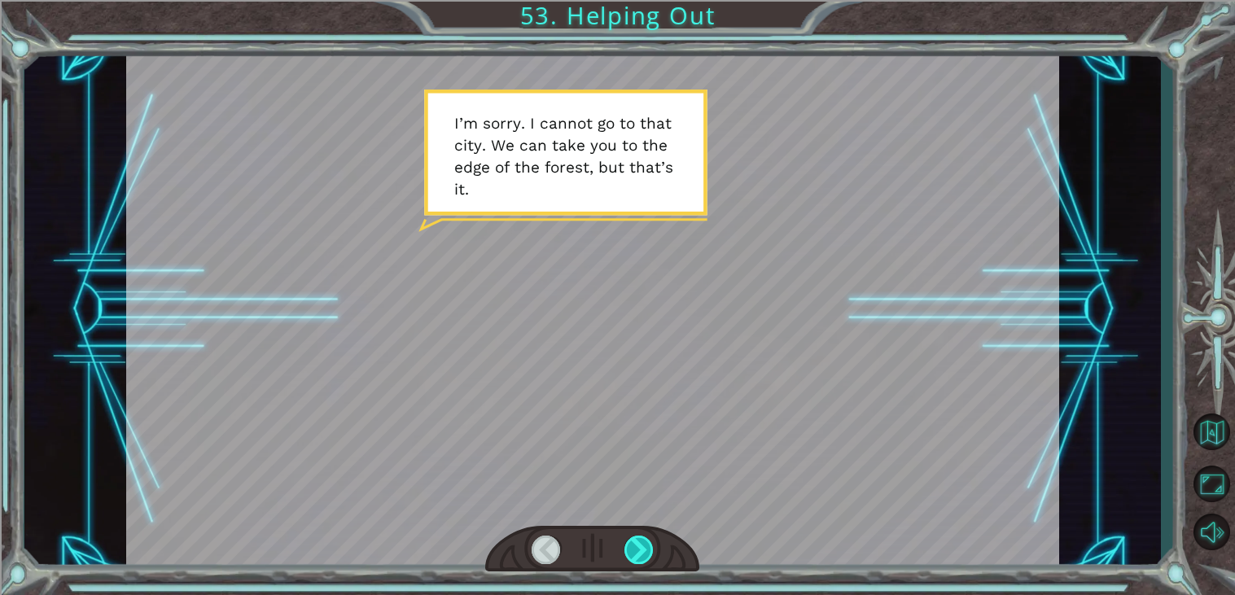
click at [636, 552] on div at bounding box center [638, 550] width 29 height 28
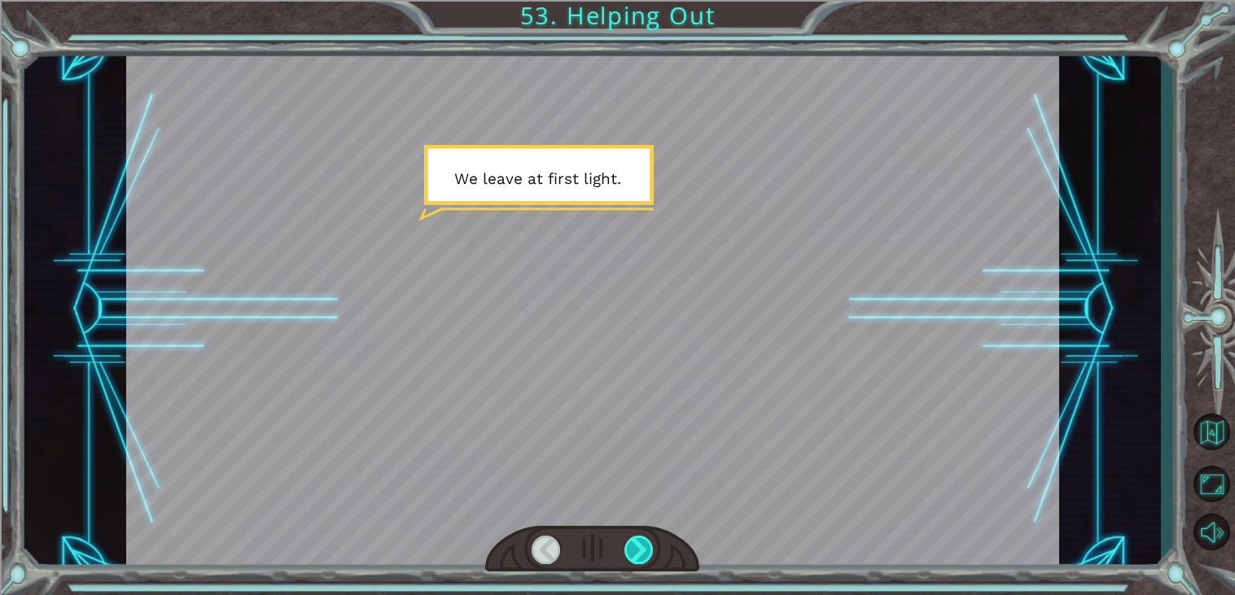
click at [636, 552] on div at bounding box center [638, 550] width 29 height 28
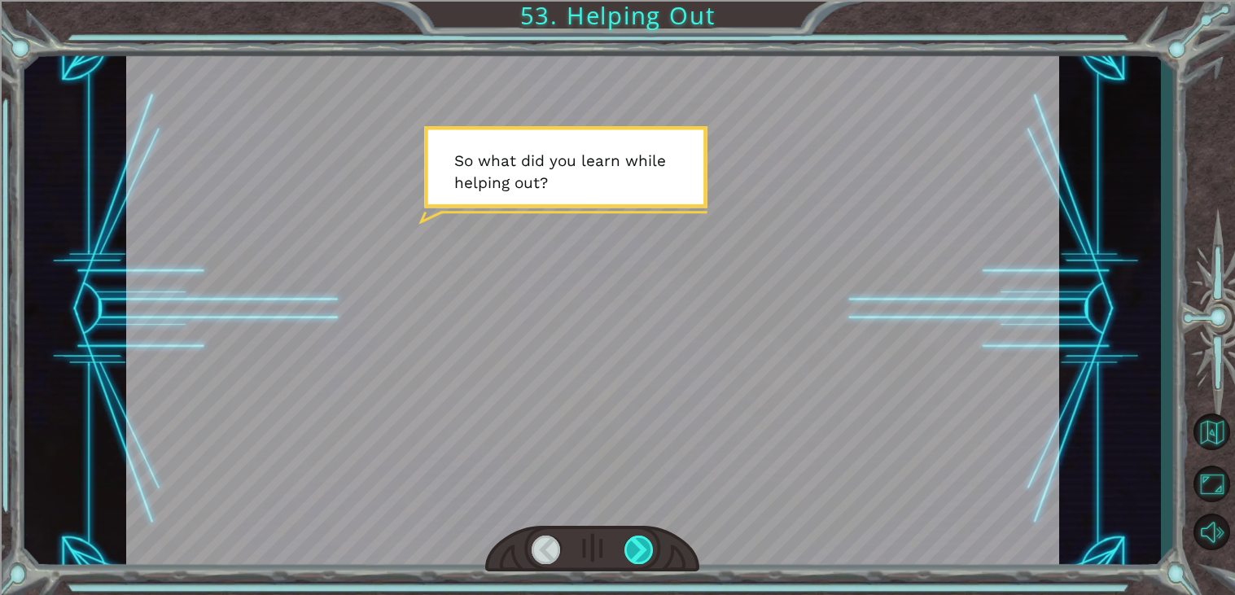
click at [636, 552] on div at bounding box center [638, 550] width 29 height 28
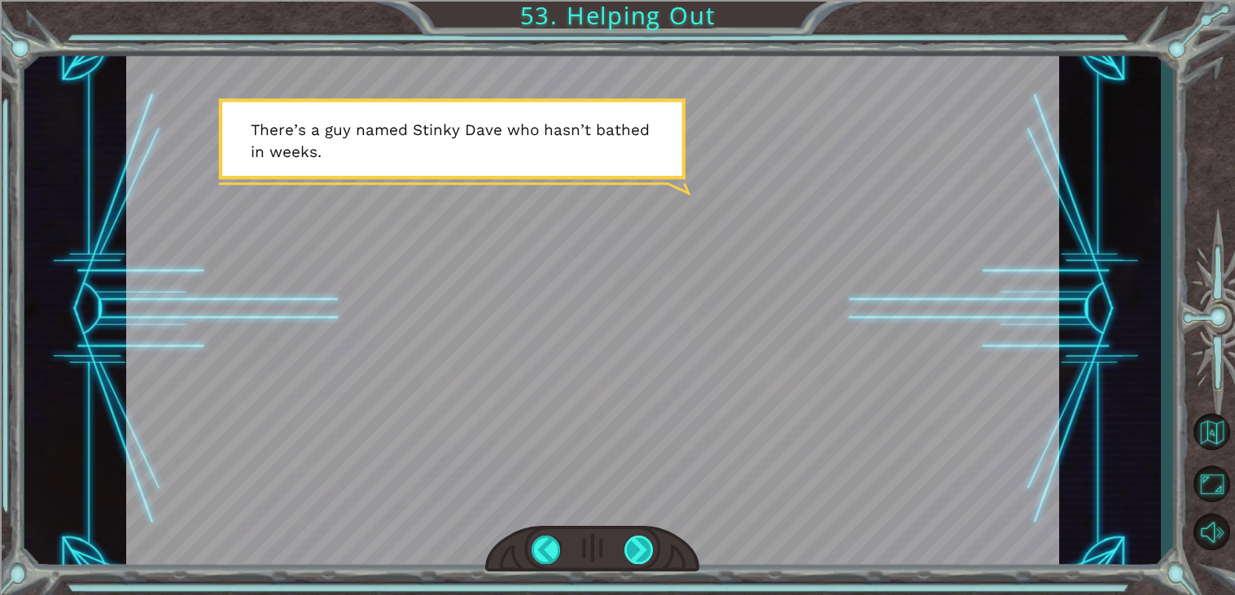
click at [636, 552] on div at bounding box center [638, 550] width 29 height 28
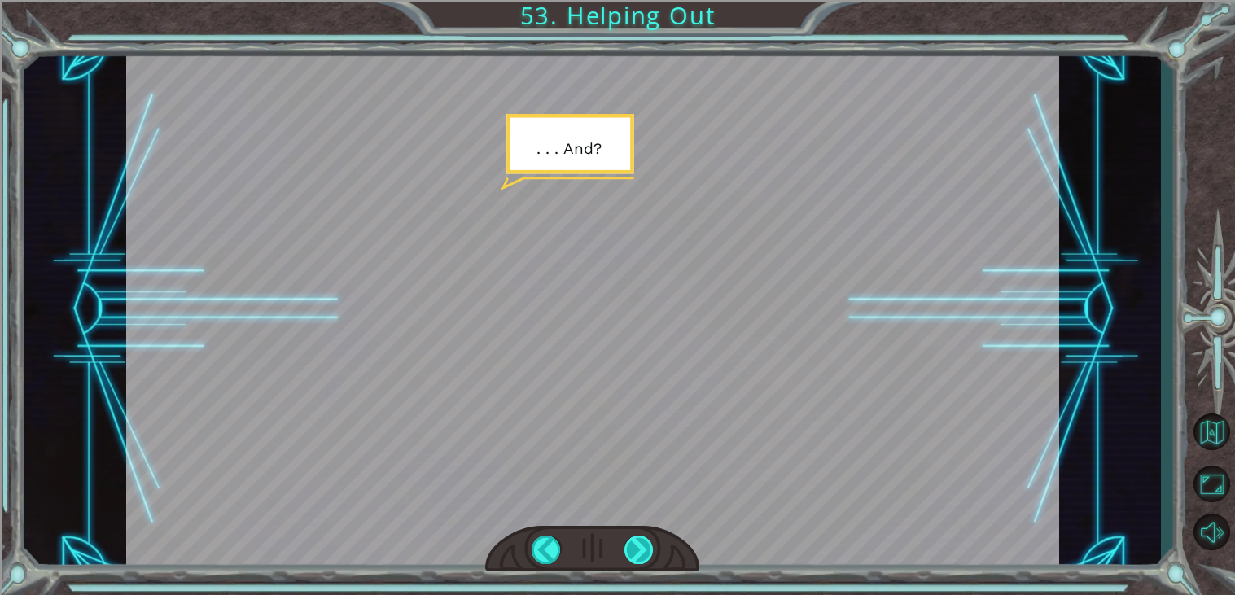
click at [636, 552] on div at bounding box center [638, 550] width 29 height 28
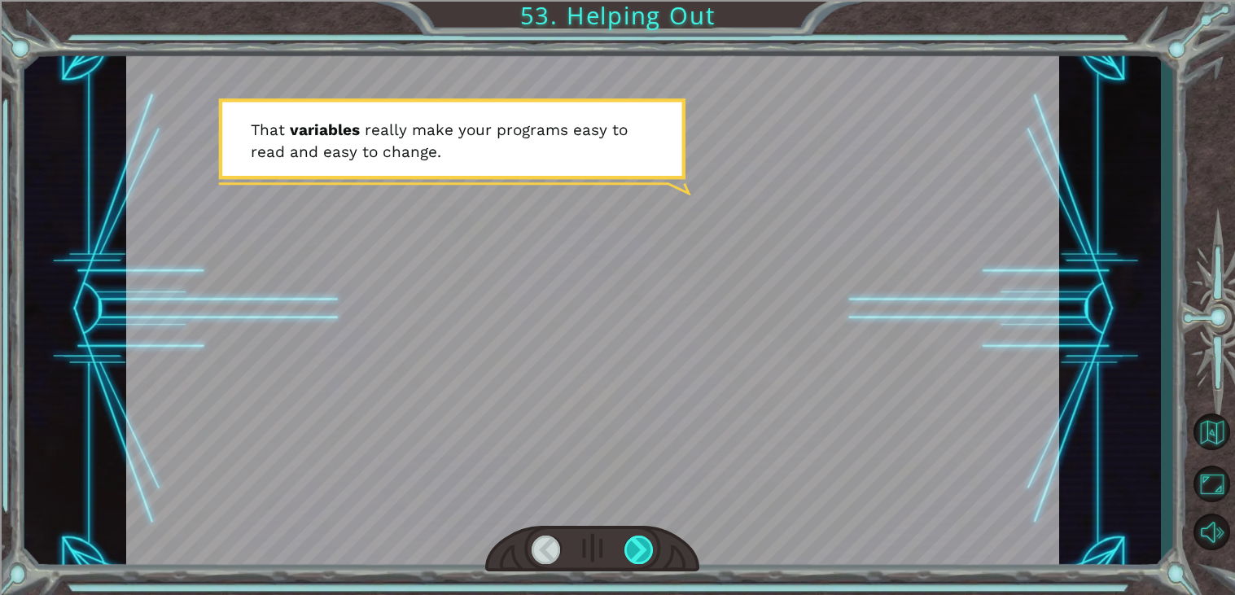
click at [636, 552] on div at bounding box center [638, 550] width 29 height 28
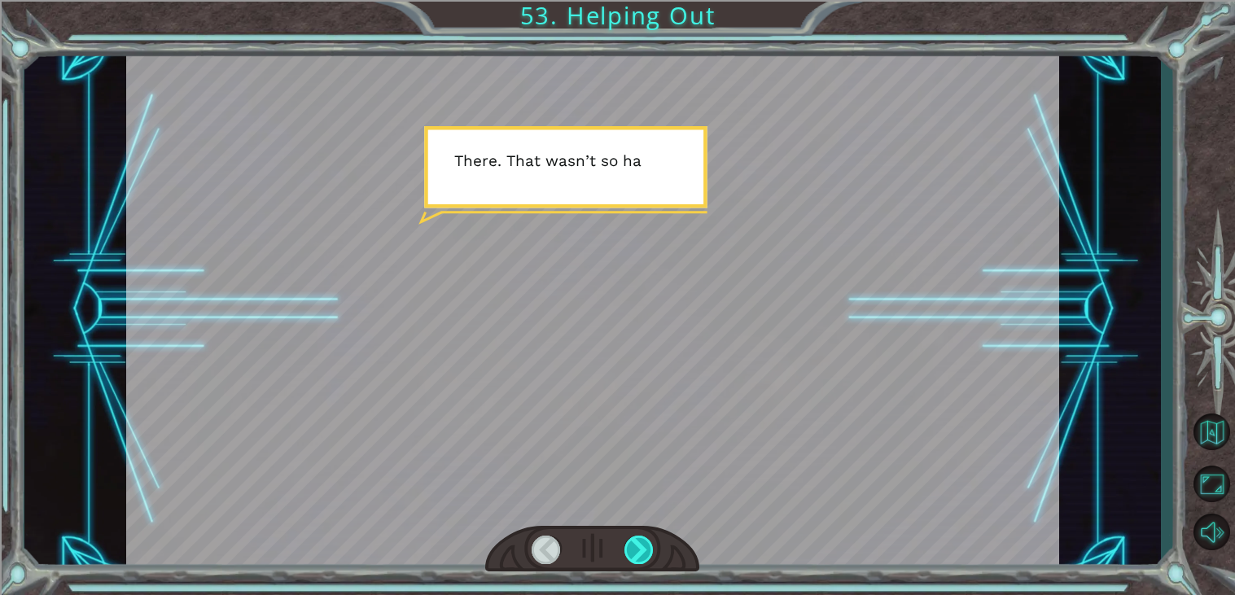
click at [636, 552] on div at bounding box center [638, 550] width 29 height 28
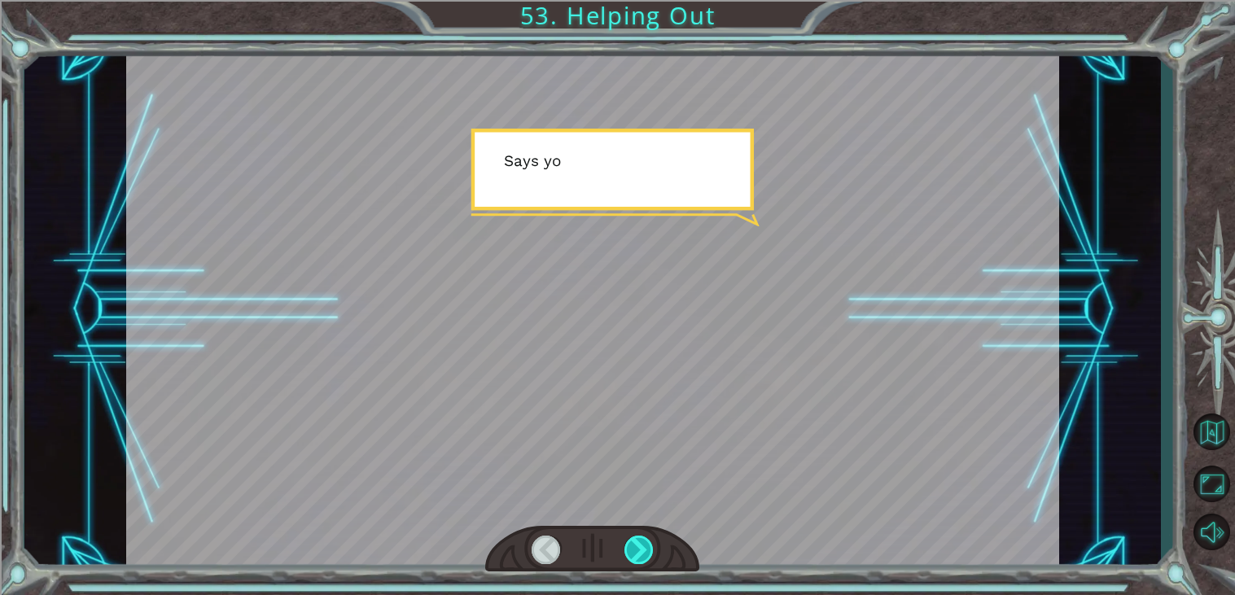
click at [636, 552] on div at bounding box center [638, 550] width 29 height 28
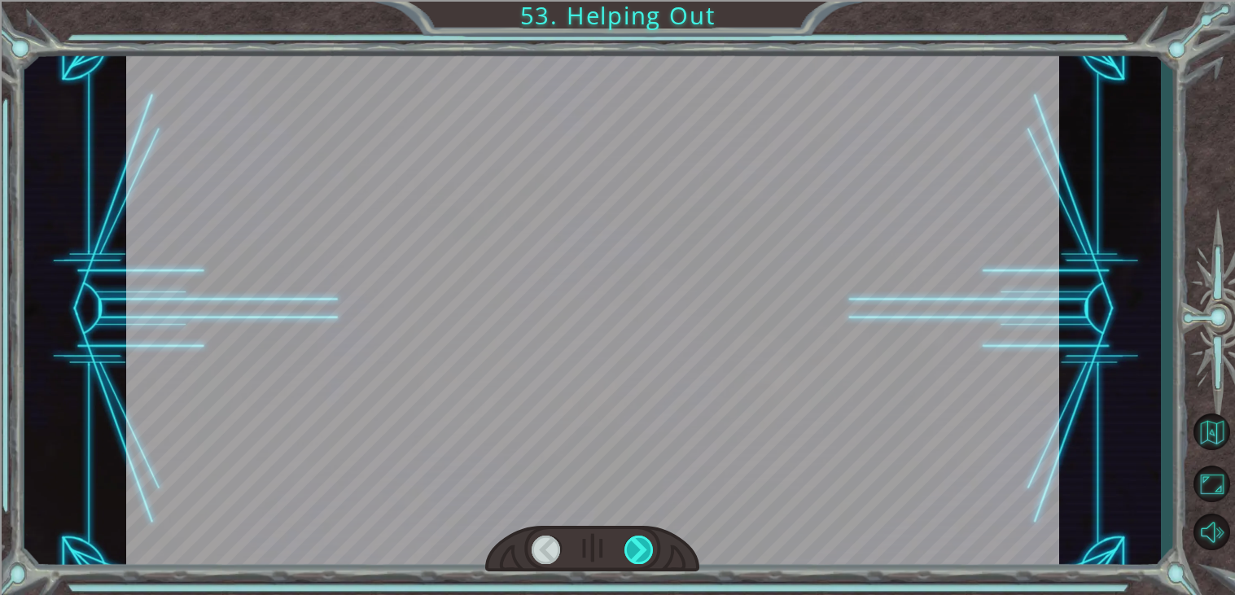
click at [636, 552] on div at bounding box center [638, 550] width 29 height 28
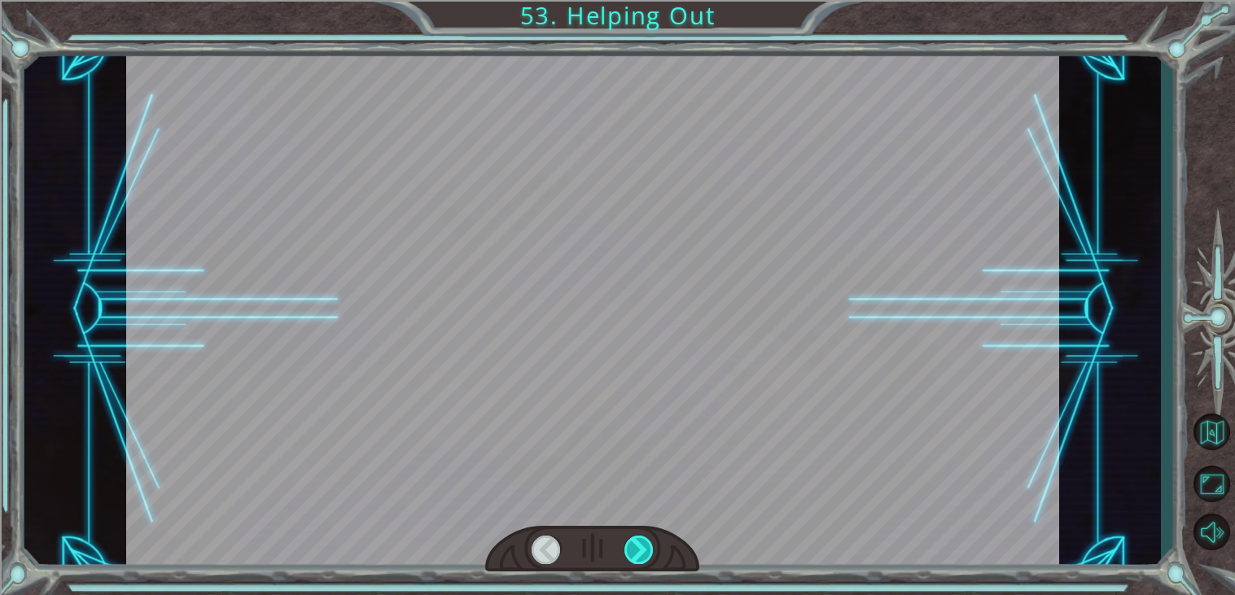
click at [636, 552] on div at bounding box center [638, 550] width 29 height 28
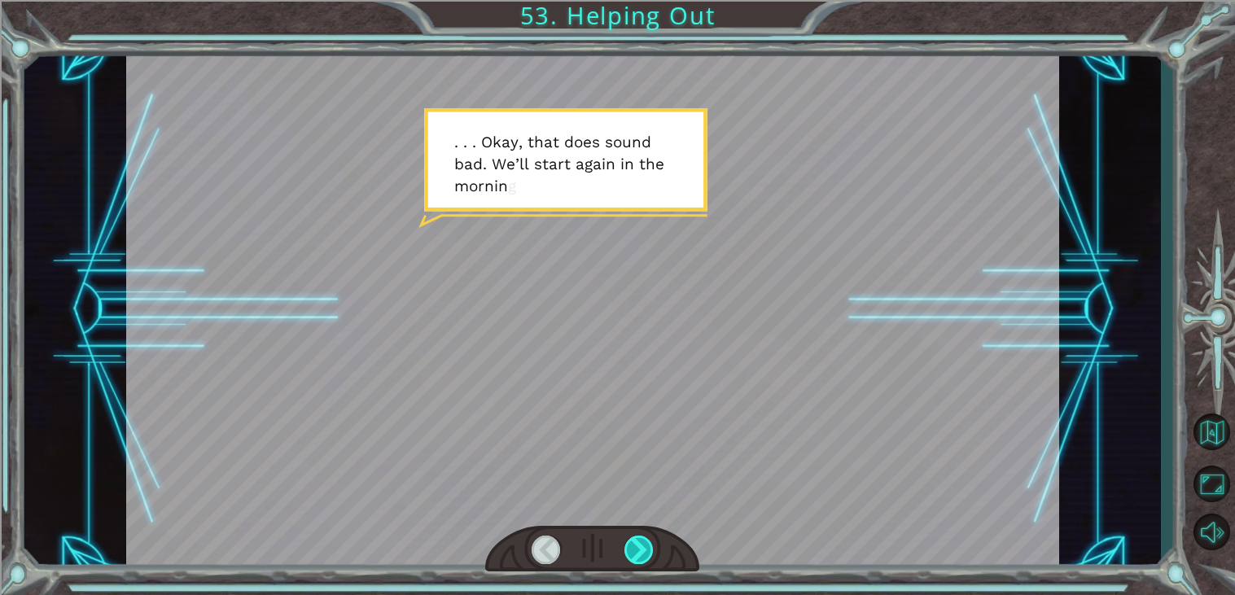
click at [636, 552] on div at bounding box center [638, 550] width 29 height 28
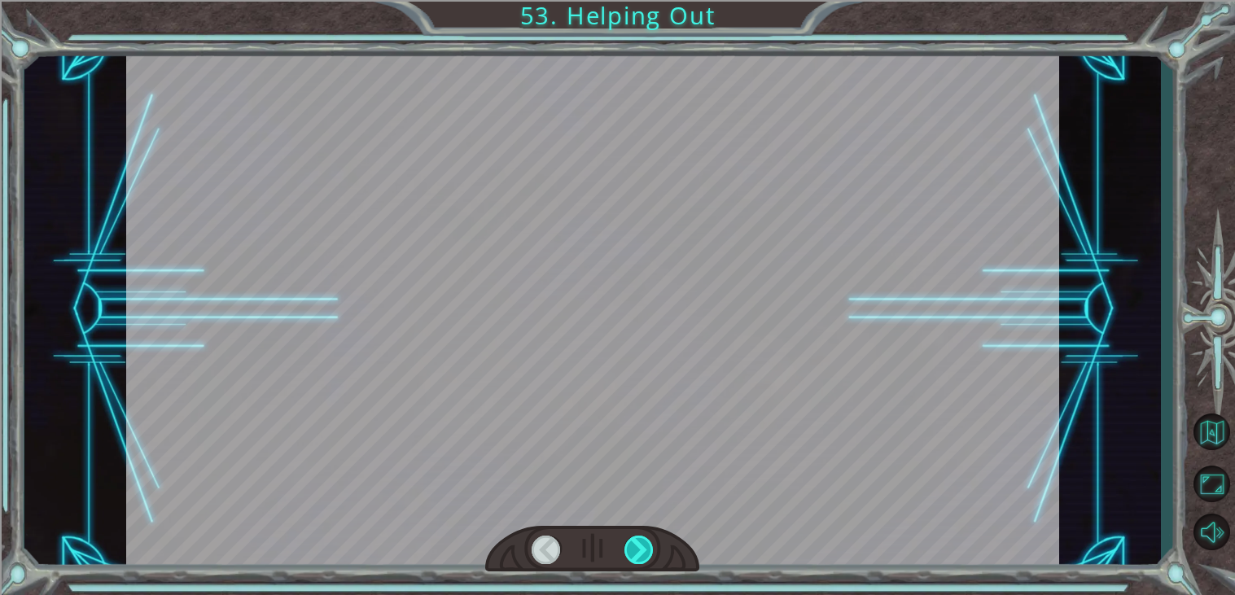
click at [636, 552] on div at bounding box center [638, 550] width 29 height 28
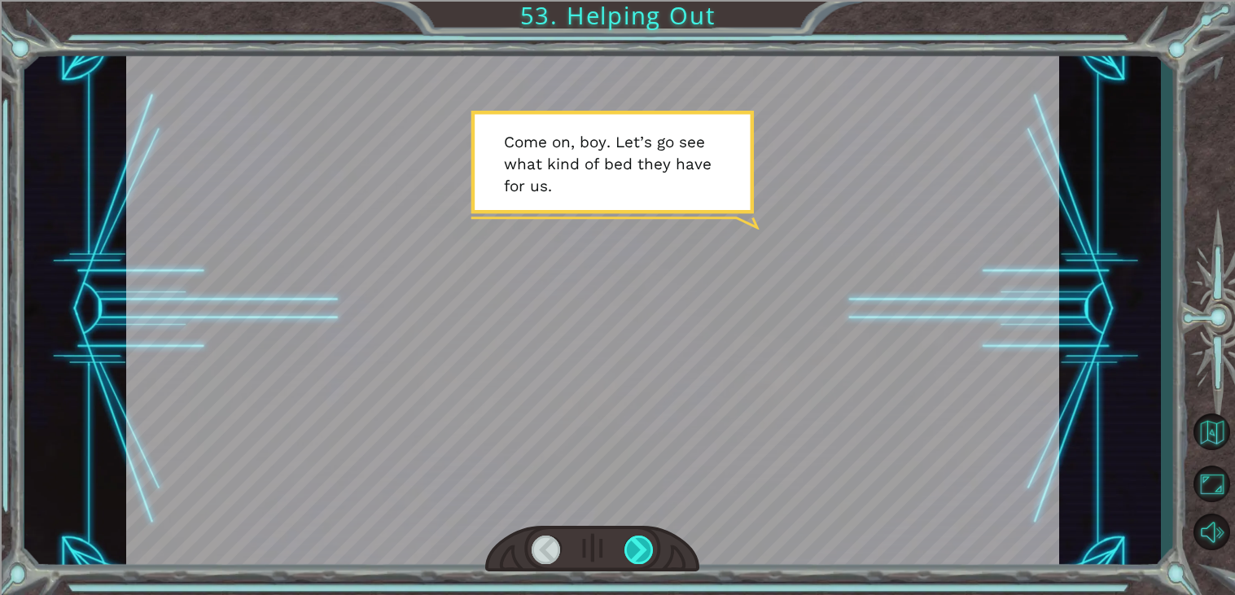
click at [636, 552] on div at bounding box center [638, 550] width 29 height 28
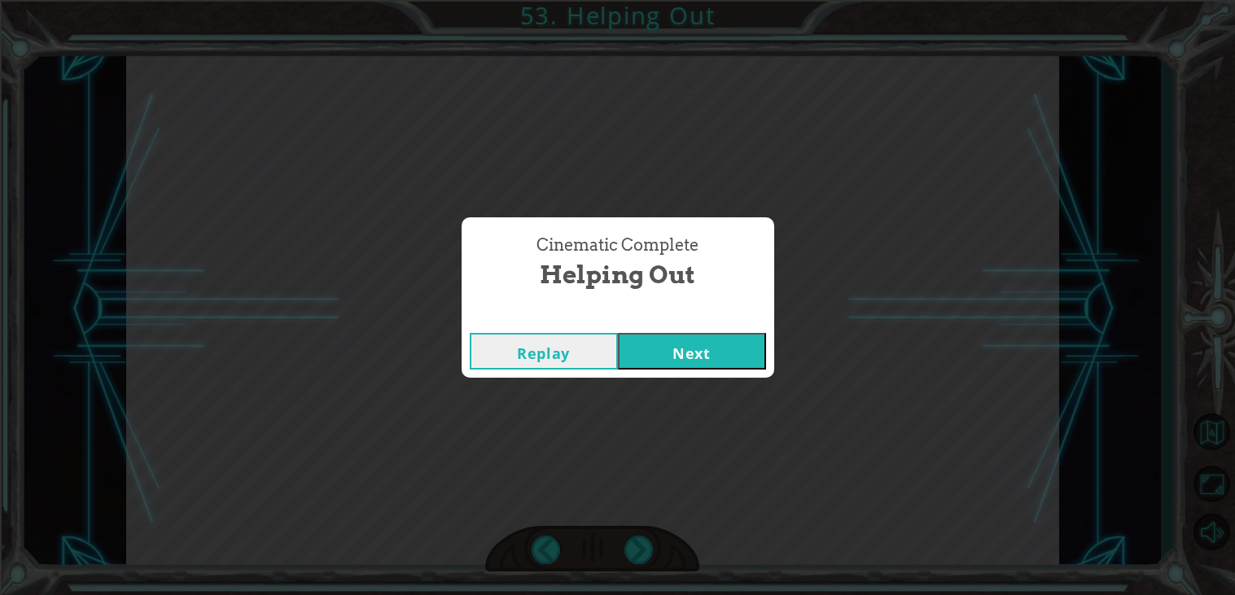
click at [703, 351] on button "Next" at bounding box center [692, 351] width 148 height 37
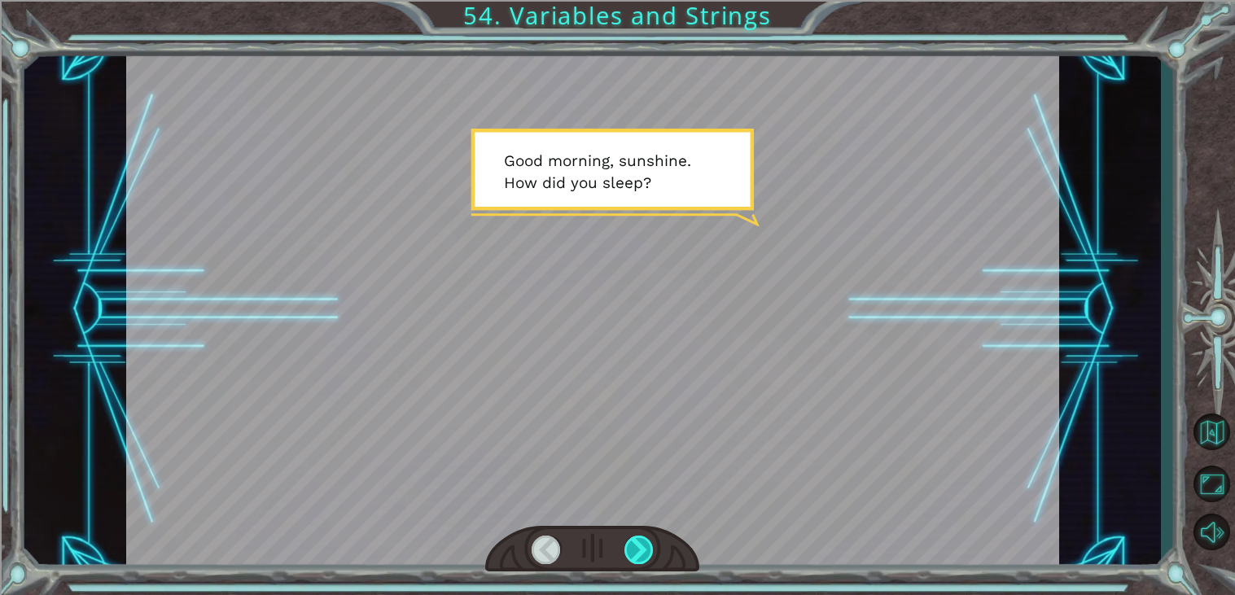
click at [640, 544] on div at bounding box center [638, 550] width 29 height 28
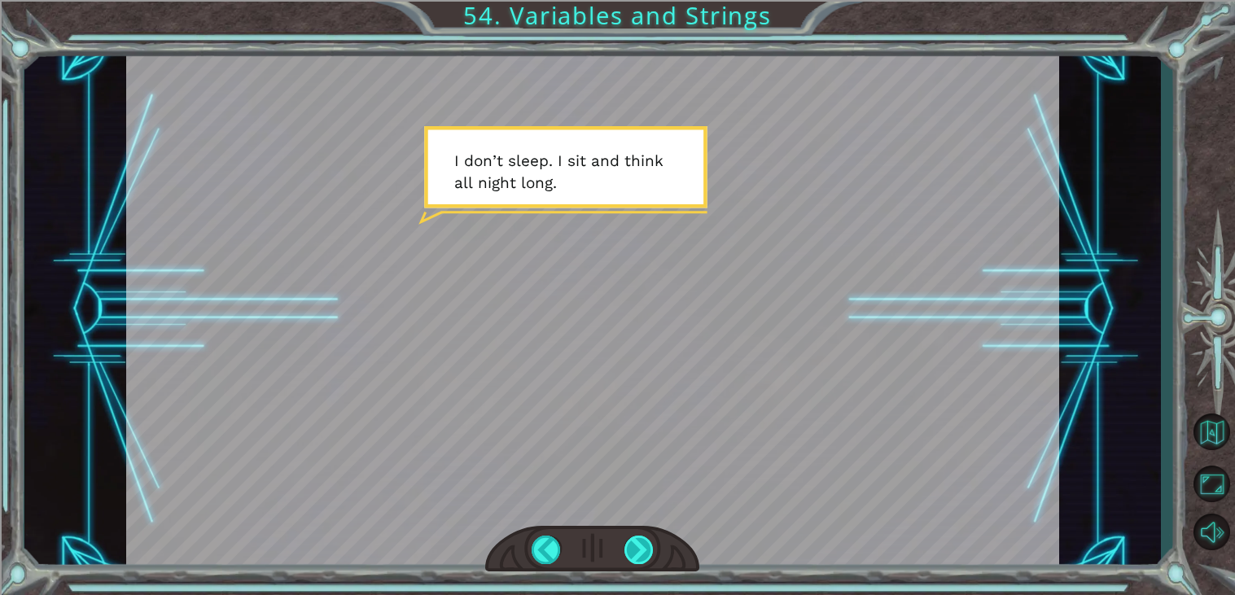
click at [640, 544] on div at bounding box center [638, 550] width 29 height 28
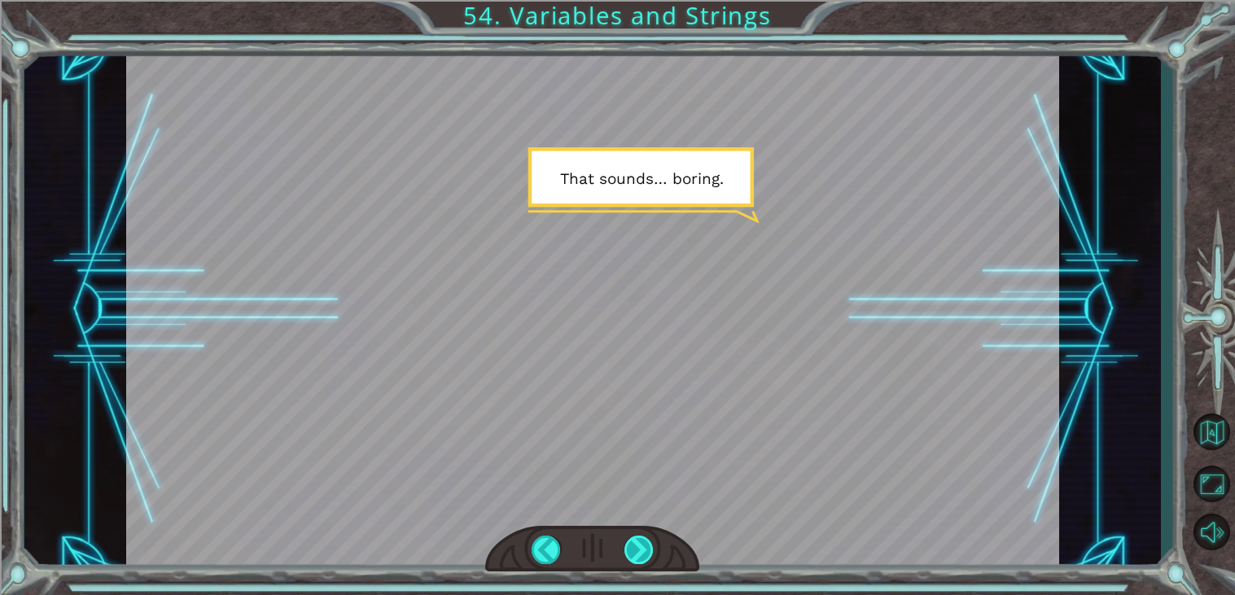
click at [640, 544] on div at bounding box center [638, 550] width 29 height 28
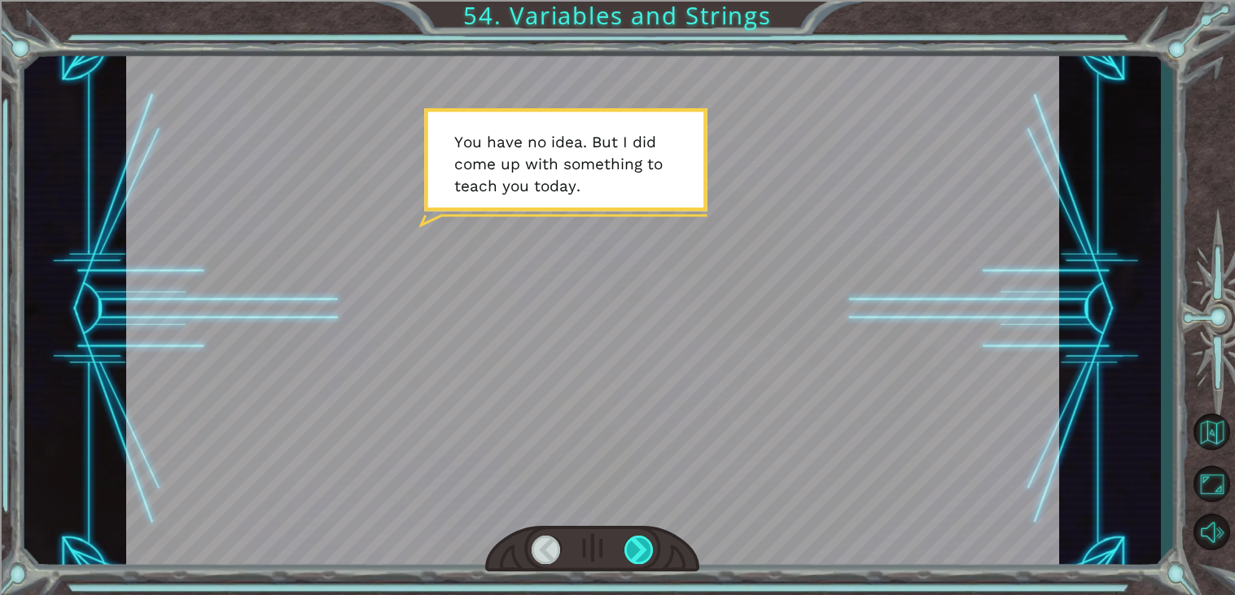
click at [640, 545] on div at bounding box center [638, 550] width 29 height 28
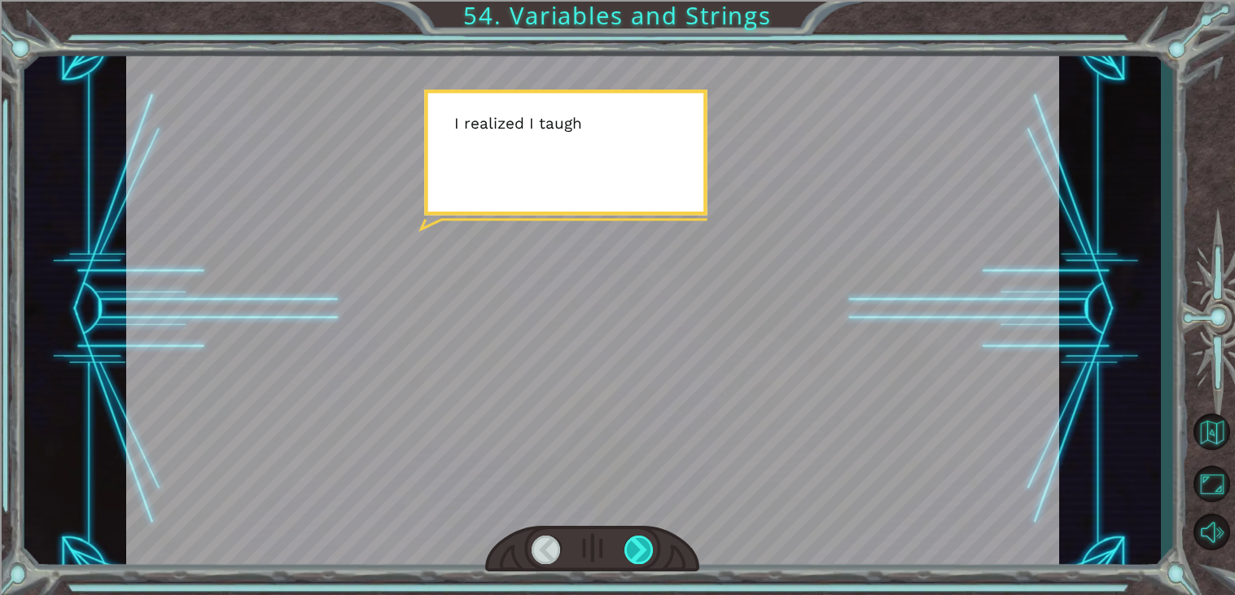
click at [640, 545] on div at bounding box center [638, 550] width 29 height 28
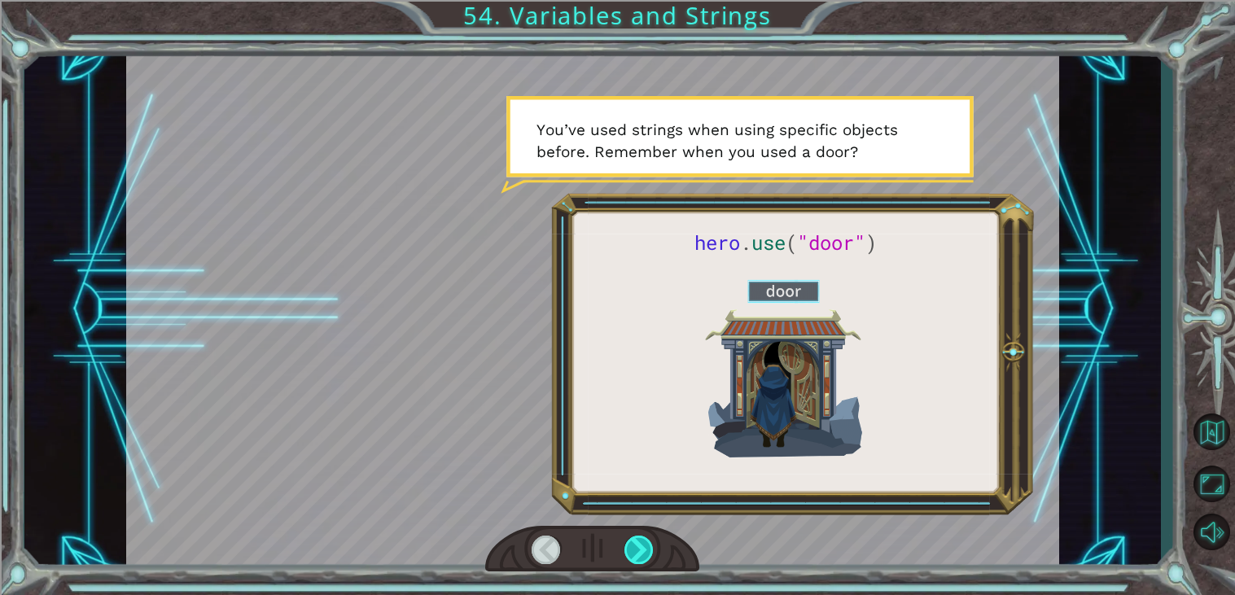
click at [639, 544] on div at bounding box center [638, 550] width 29 height 28
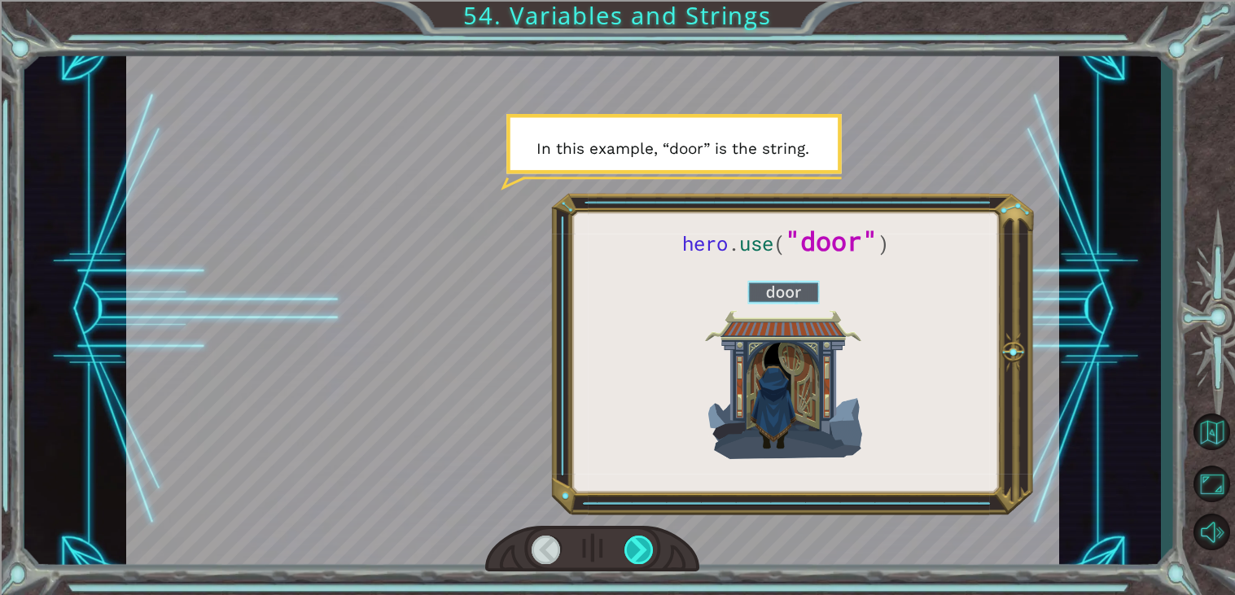
click at [639, 544] on div at bounding box center [638, 550] width 29 height 28
